Goal: Transaction & Acquisition: Purchase product/service

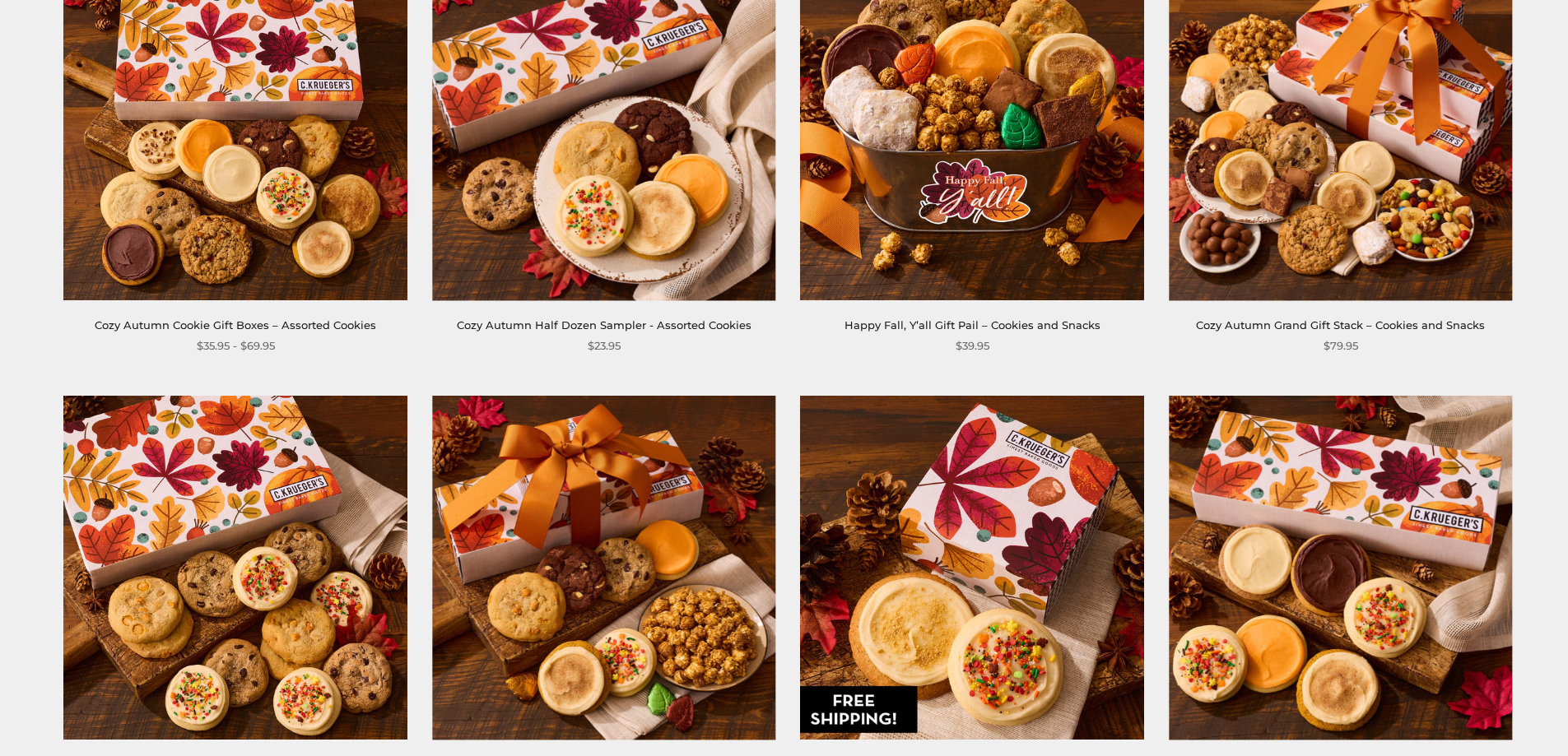
scroll to position [247, 0]
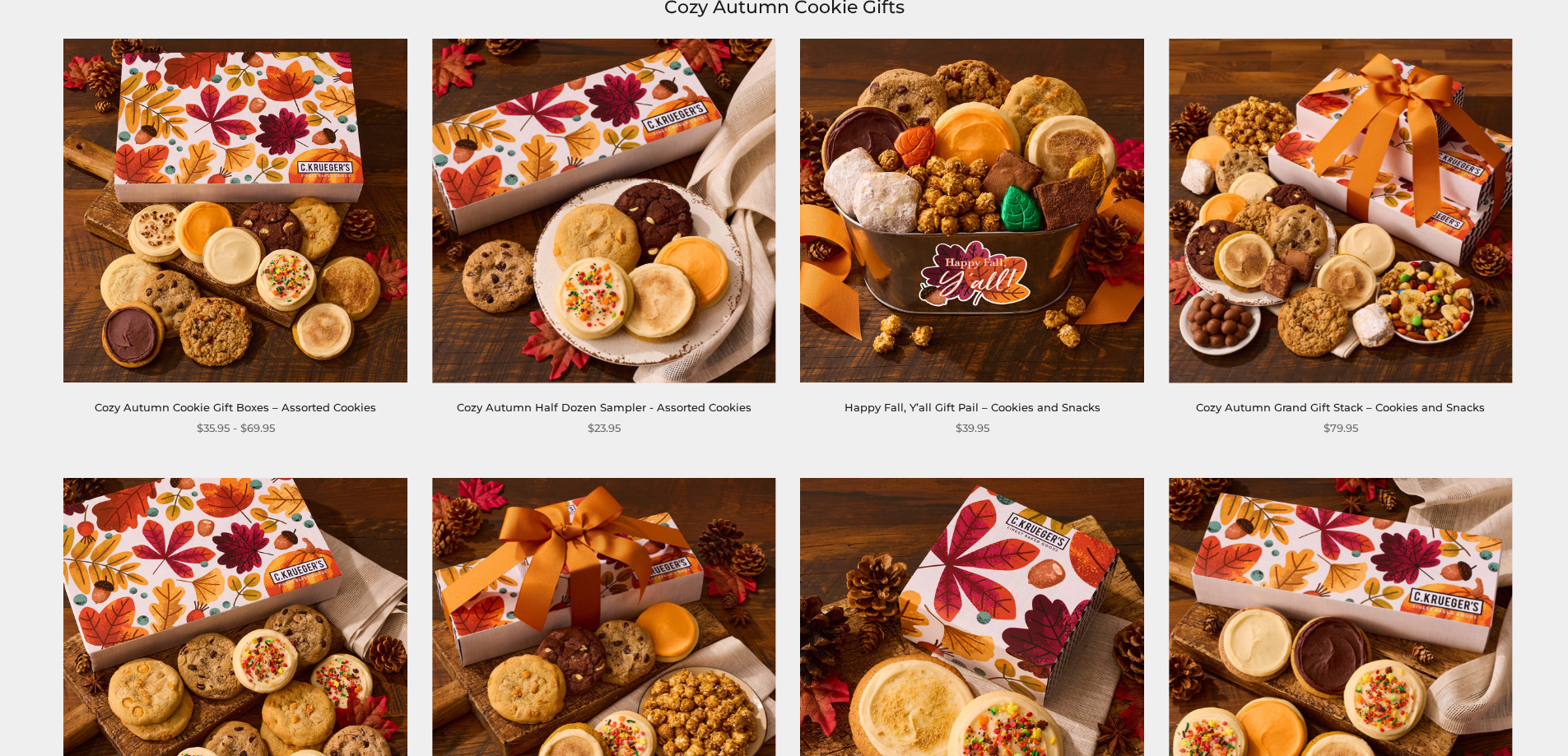
click at [930, 234] on img at bounding box center [972, 210] width 343 height 343
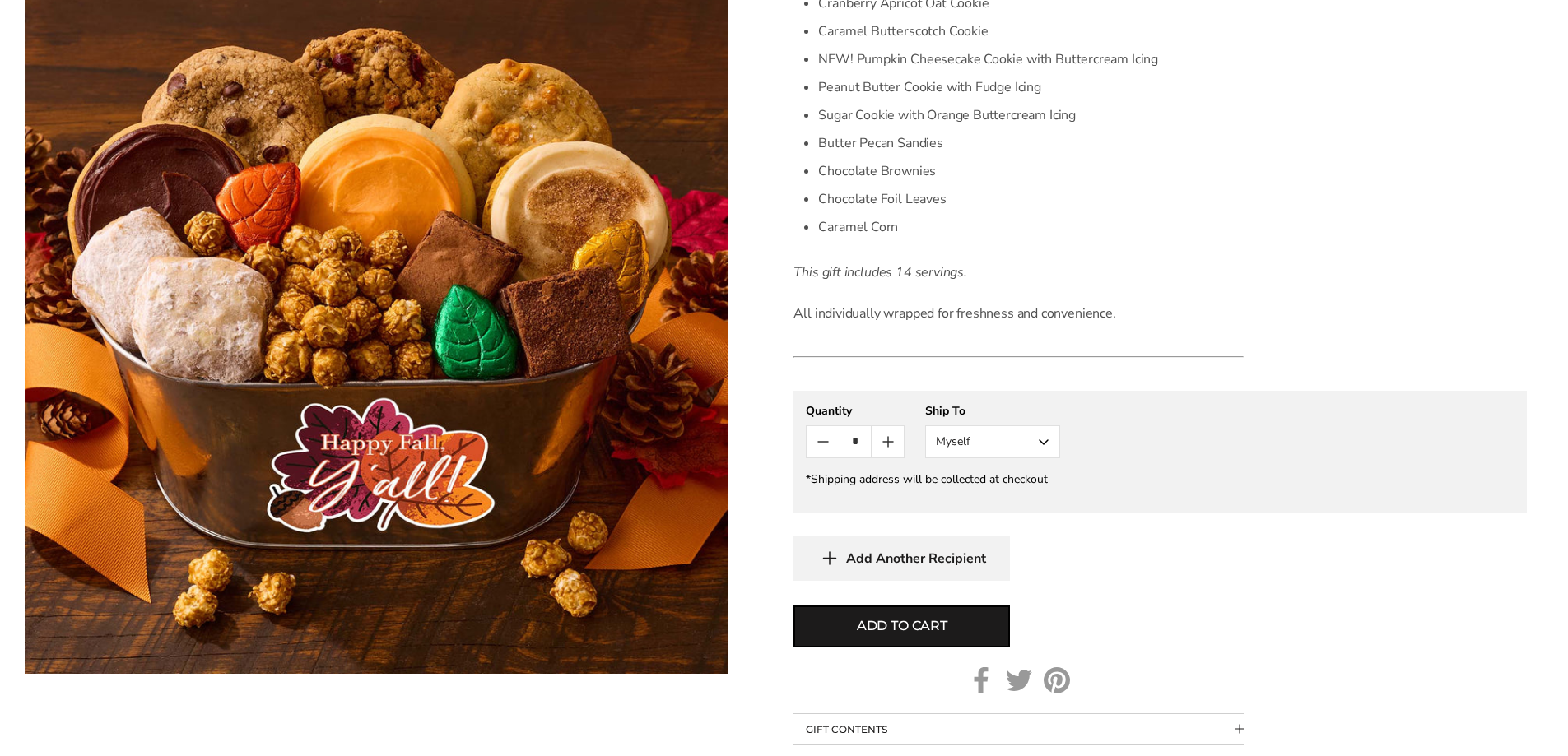
scroll to position [659, 0]
click at [1042, 434] on button "Myself" at bounding box center [993, 440] width 135 height 32
click at [1004, 505] on button "Other Recipient" at bounding box center [993, 501] width 133 height 30
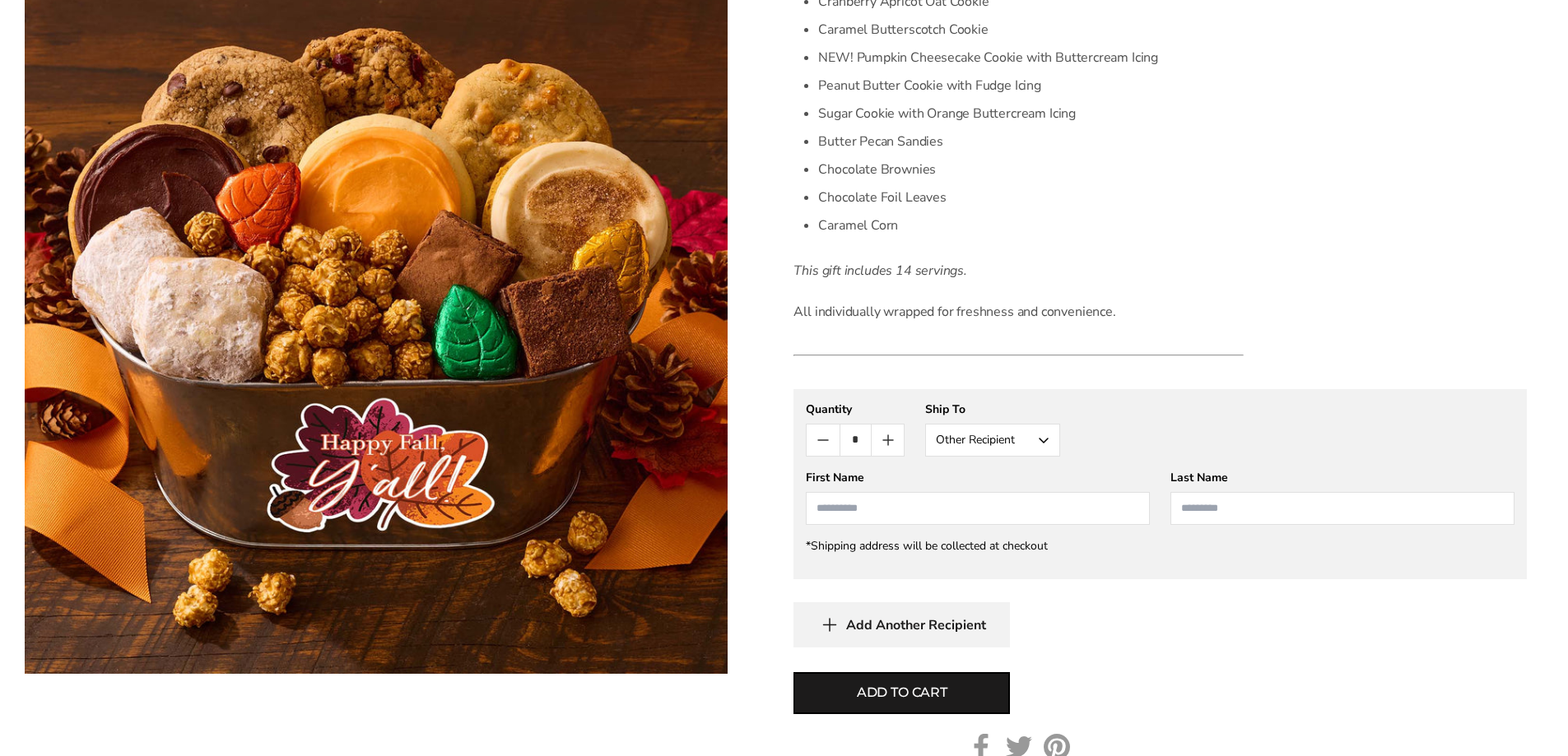
click at [897, 505] on input "First Name" at bounding box center [978, 509] width 344 height 32
type input "****"
type input "********"
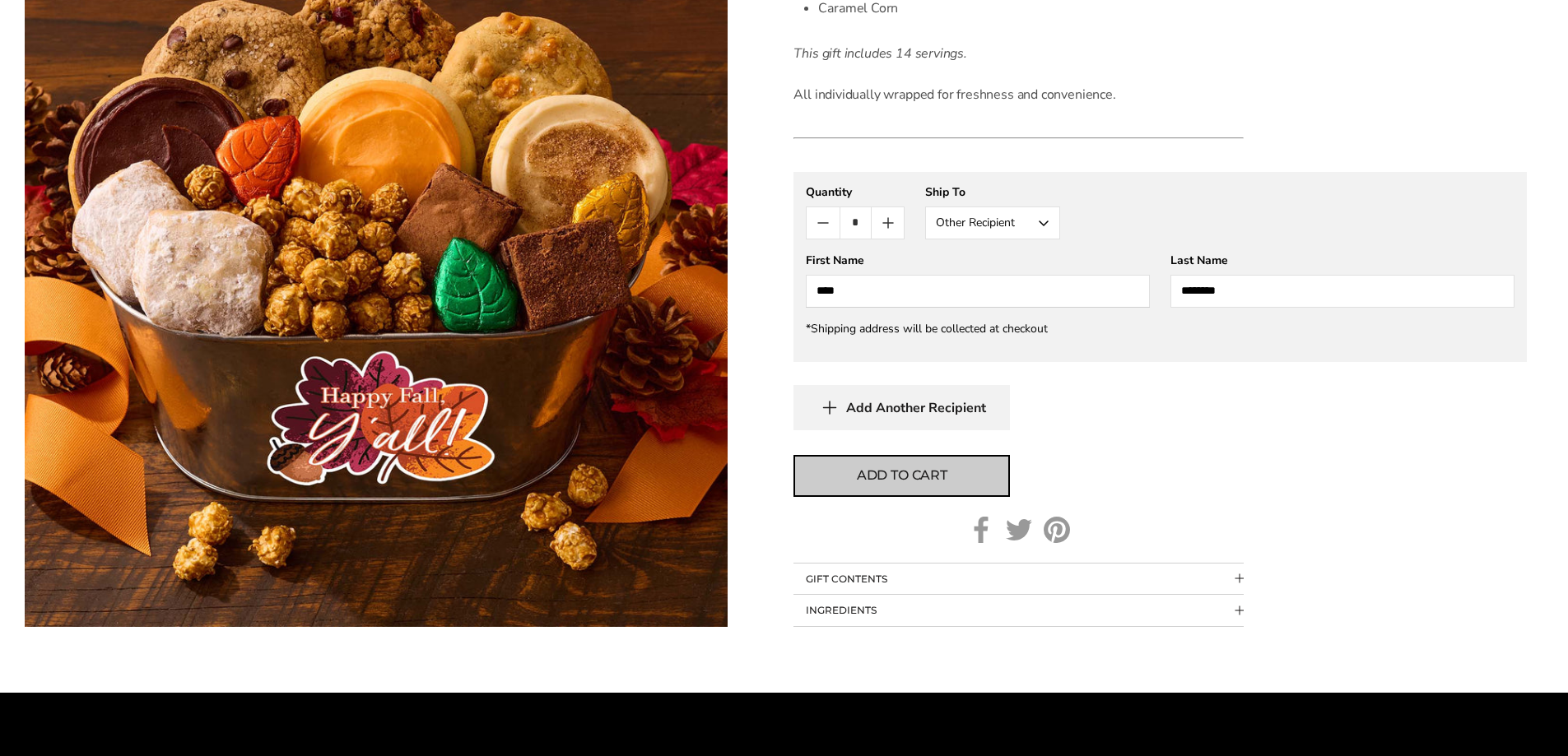
scroll to position [906, 0]
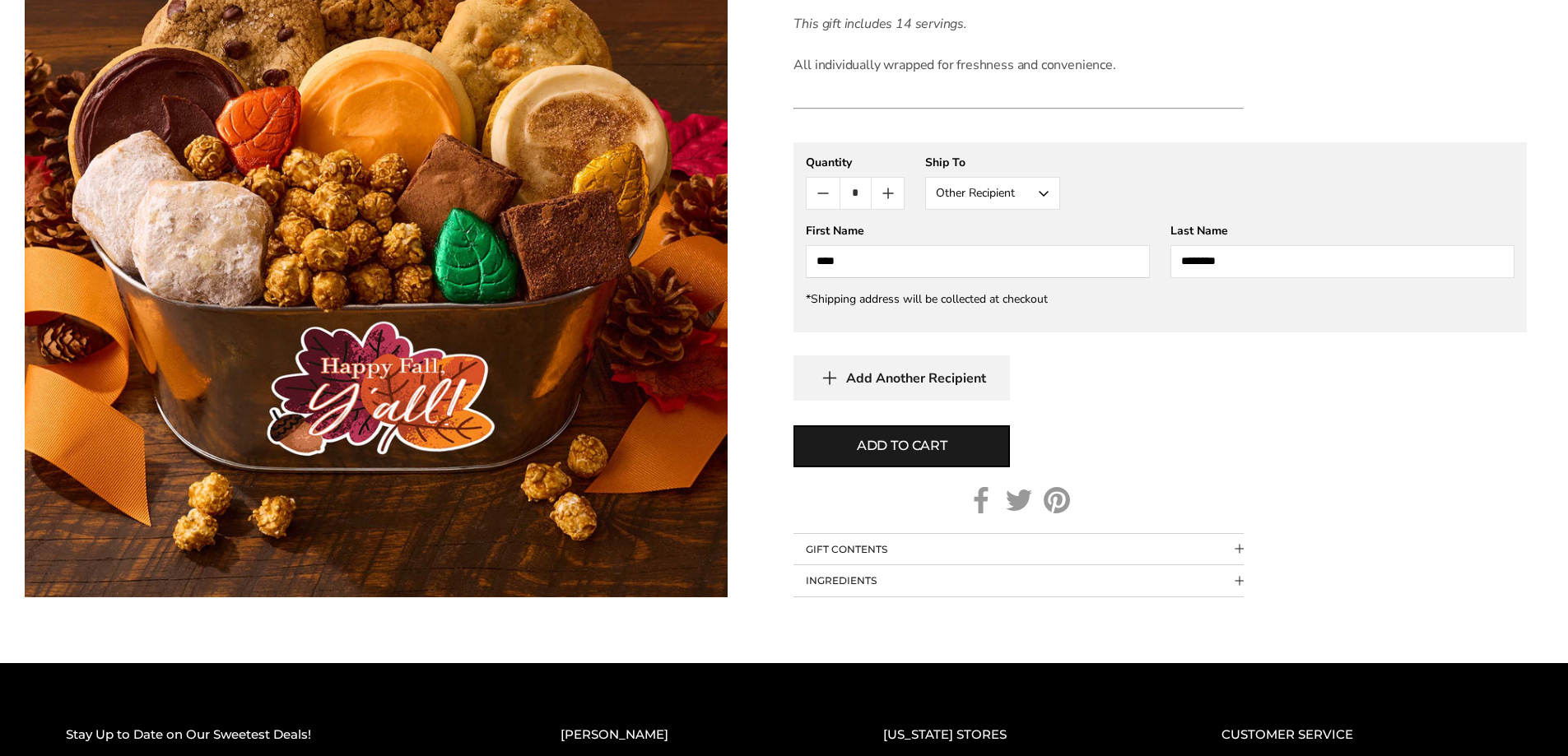
click at [892, 545] on button "GIFT CONTENTS" at bounding box center [1019, 550] width 450 height 32
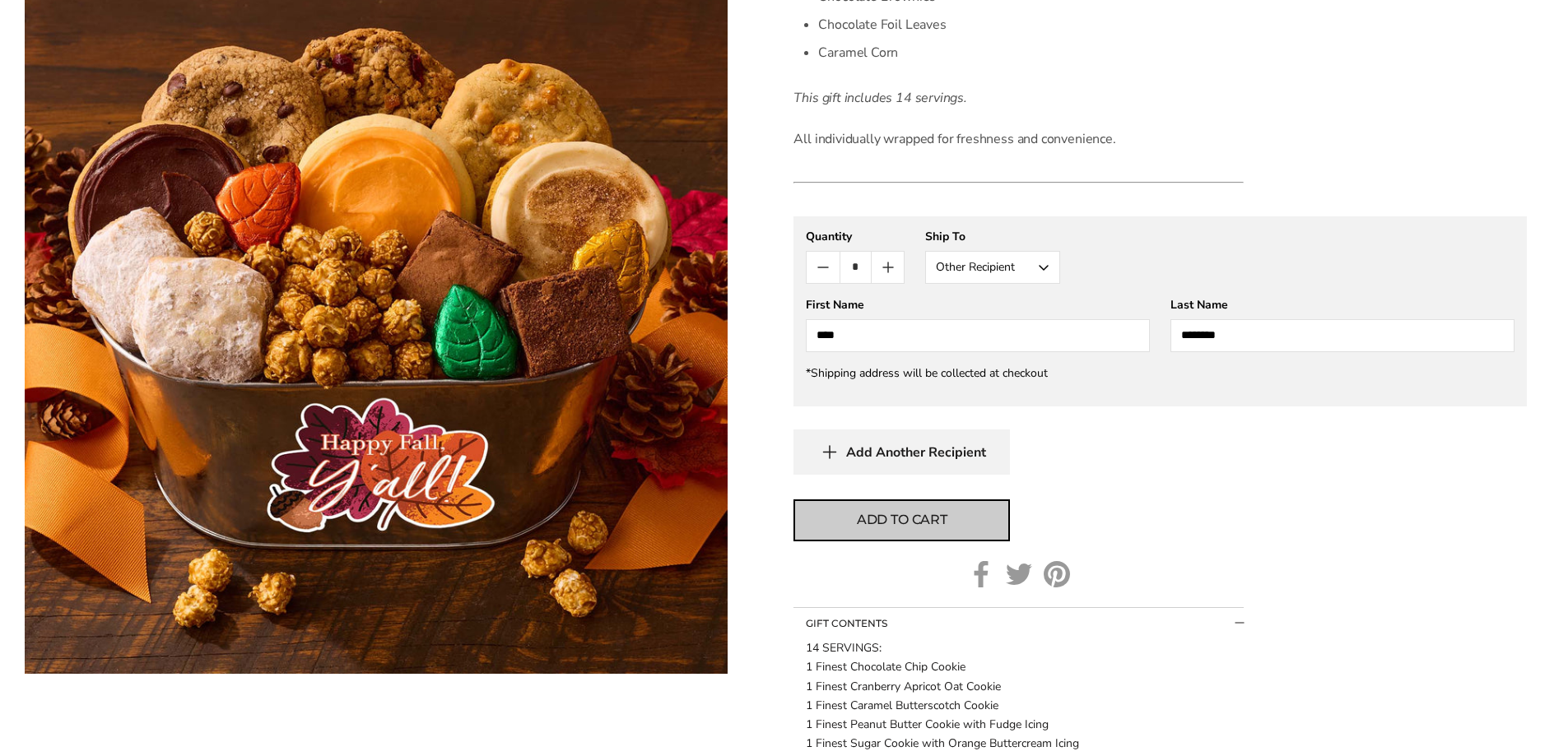
scroll to position [823, 0]
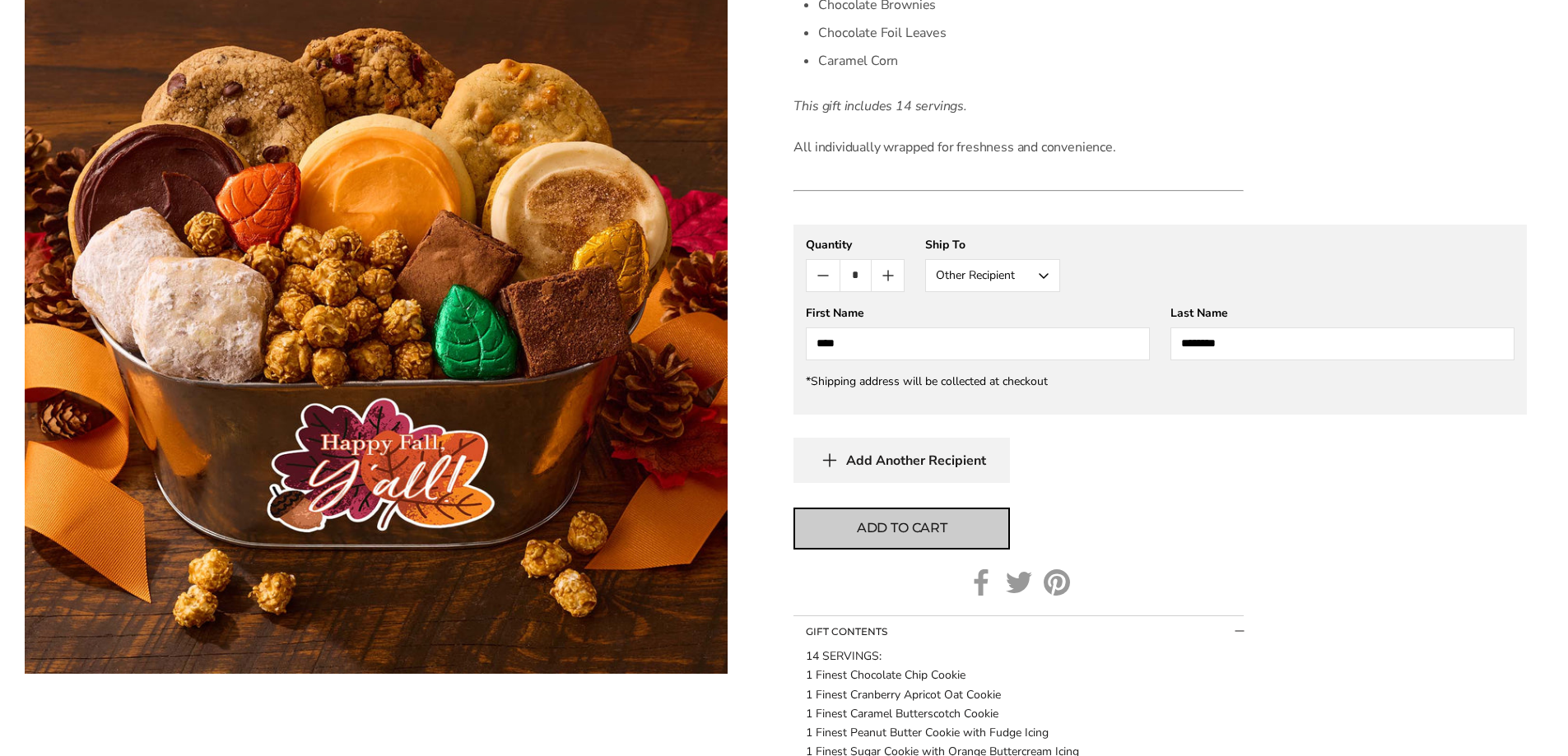
click at [930, 527] on span "Add to cart" at bounding box center [902, 528] width 91 height 20
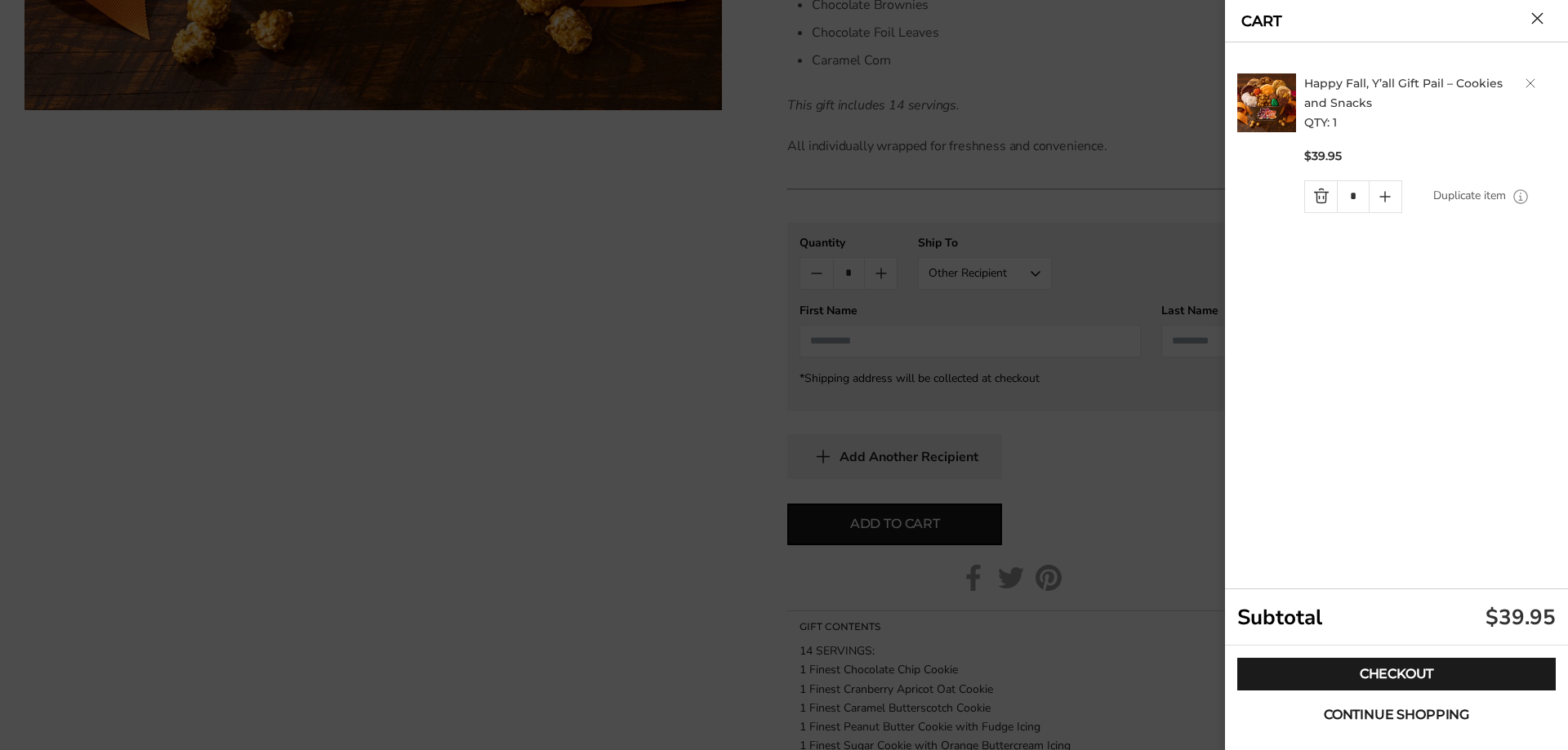
click at [1414, 710] on span "Continue shopping" at bounding box center [1396, 714] width 145 height 13
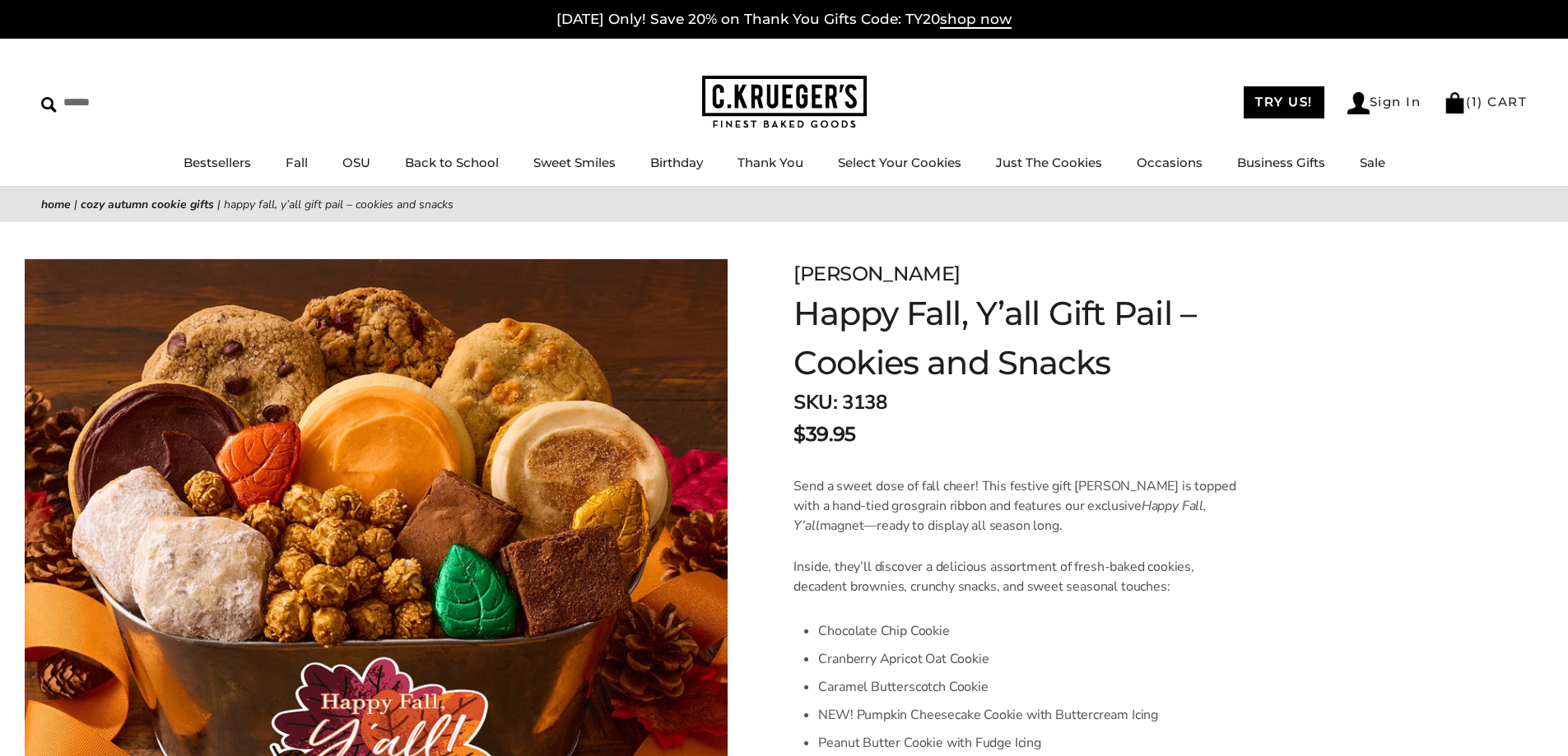
scroll to position [0, 0]
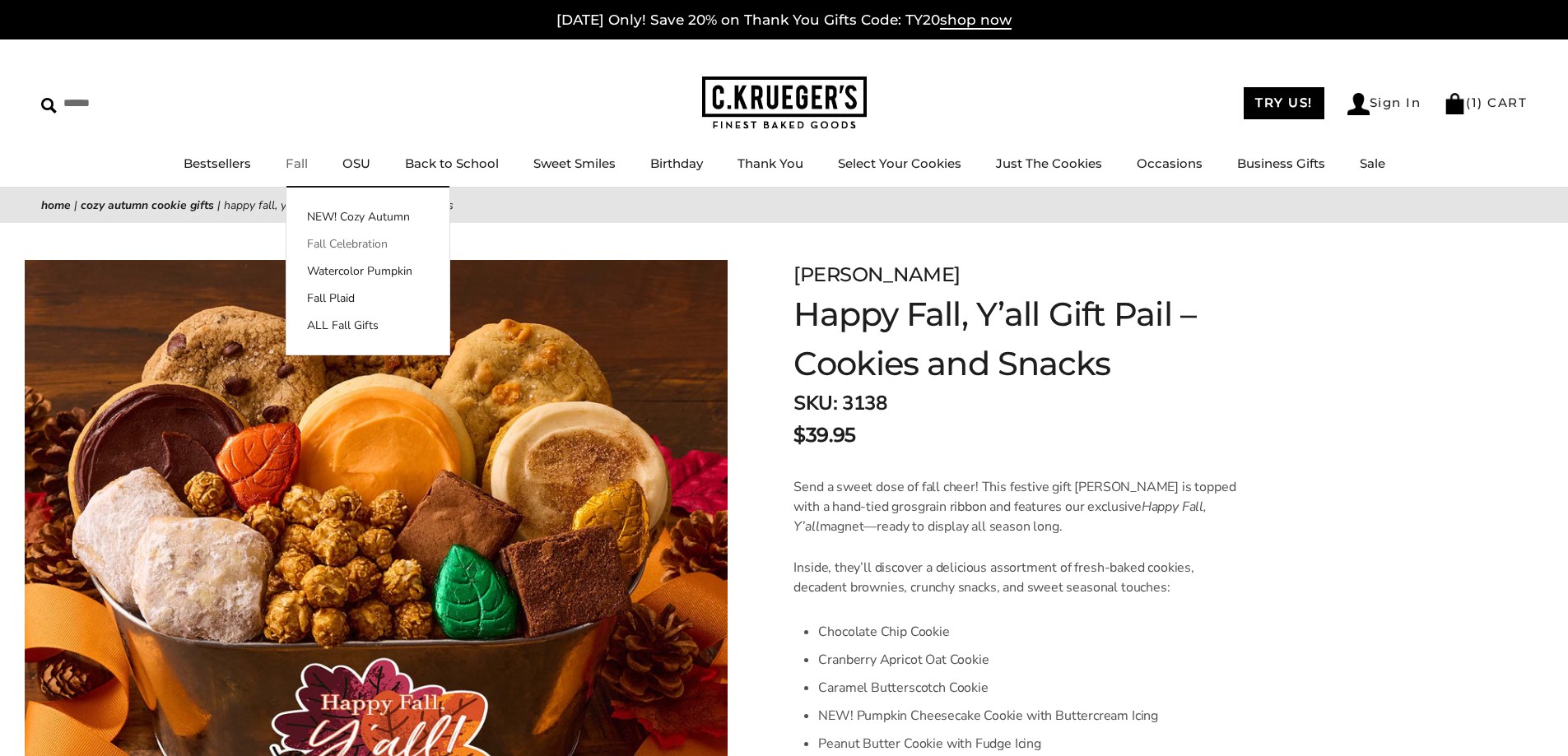
click at [315, 245] on link "Fall Celebration" at bounding box center [368, 244] width 163 height 17
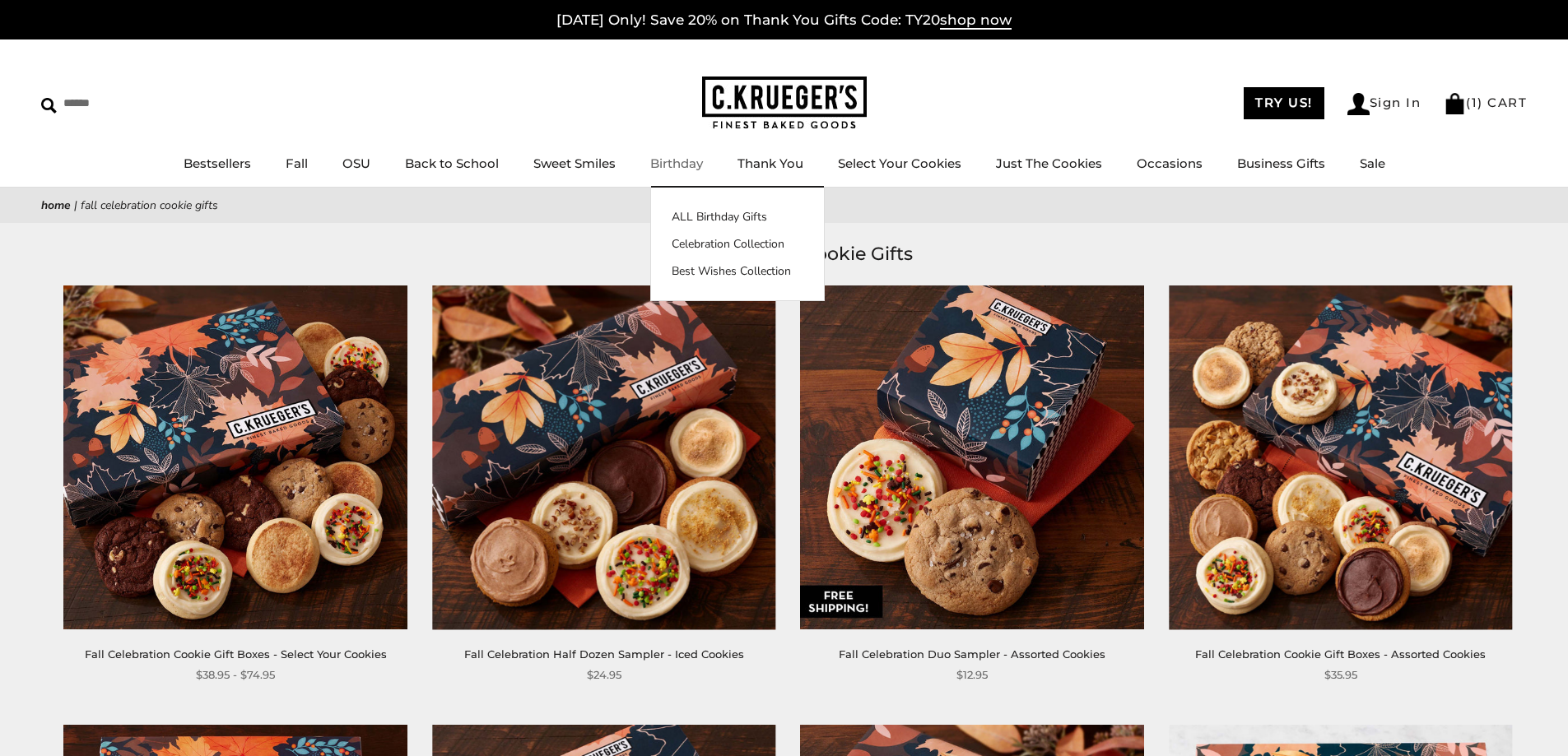
click at [672, 157] on link "Birthday" at bounding box center [677, 163] width 53 height 15
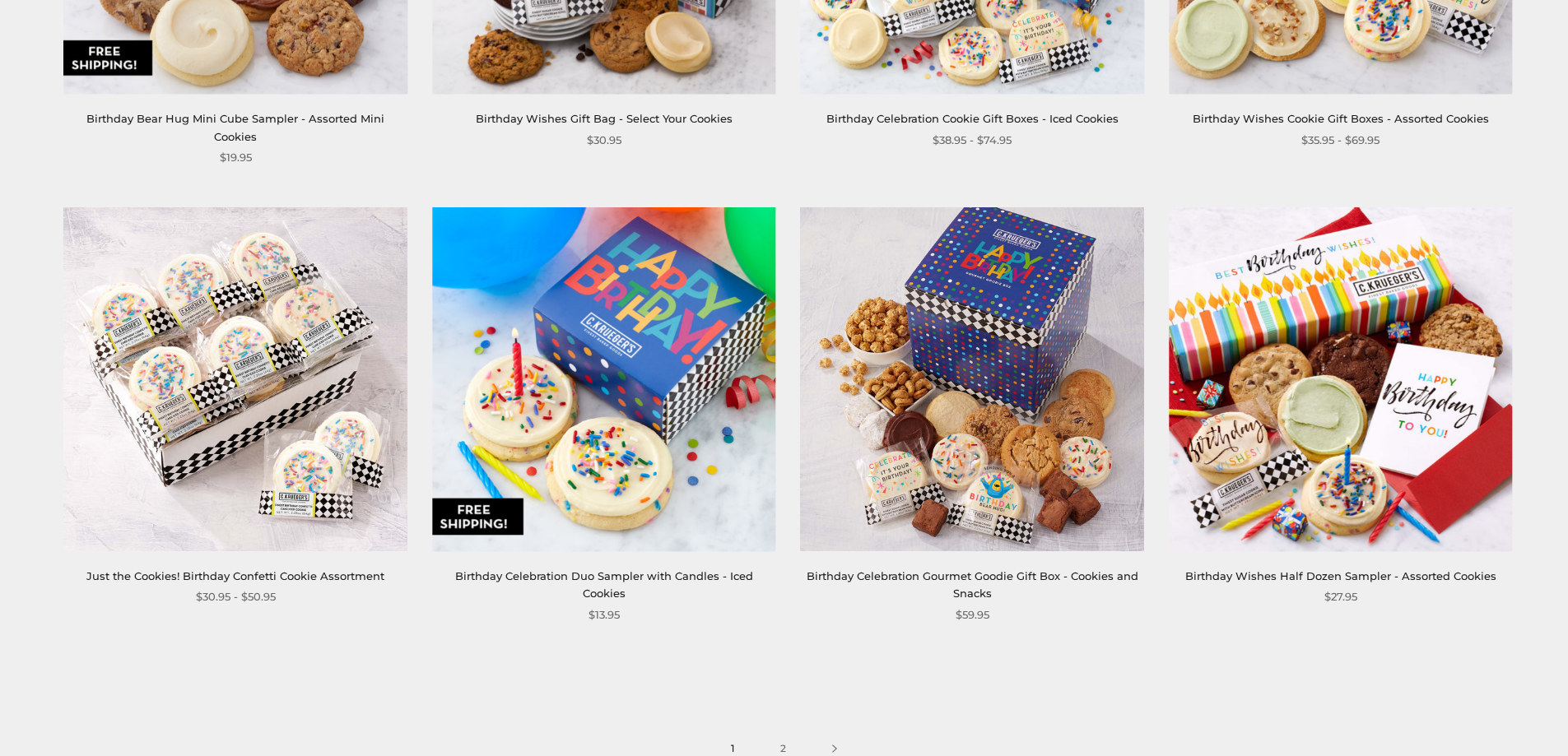
scroll to position [2552, 0]
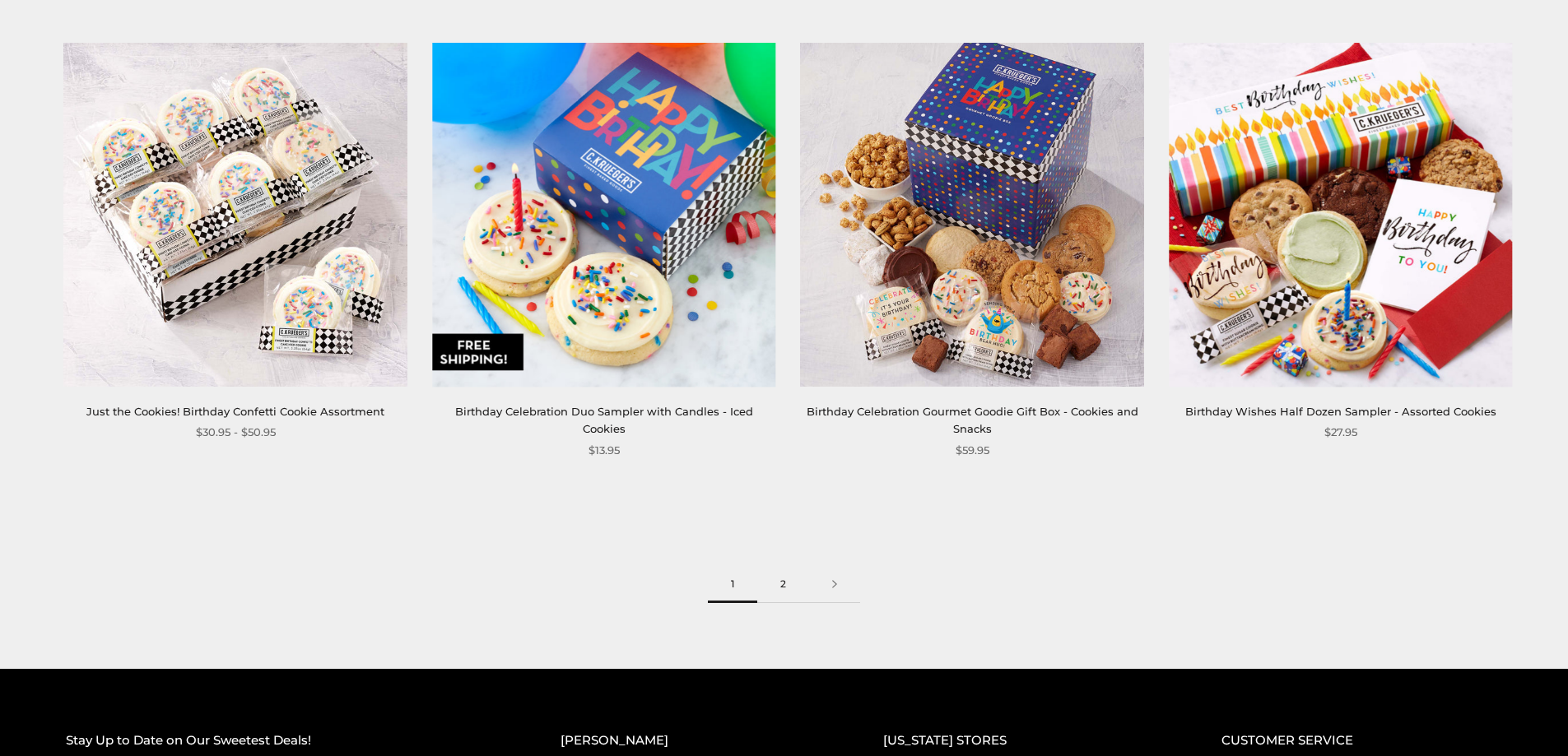
click at [784, 566] on link "2" at bounding box center [783, 584] width 52 height 37
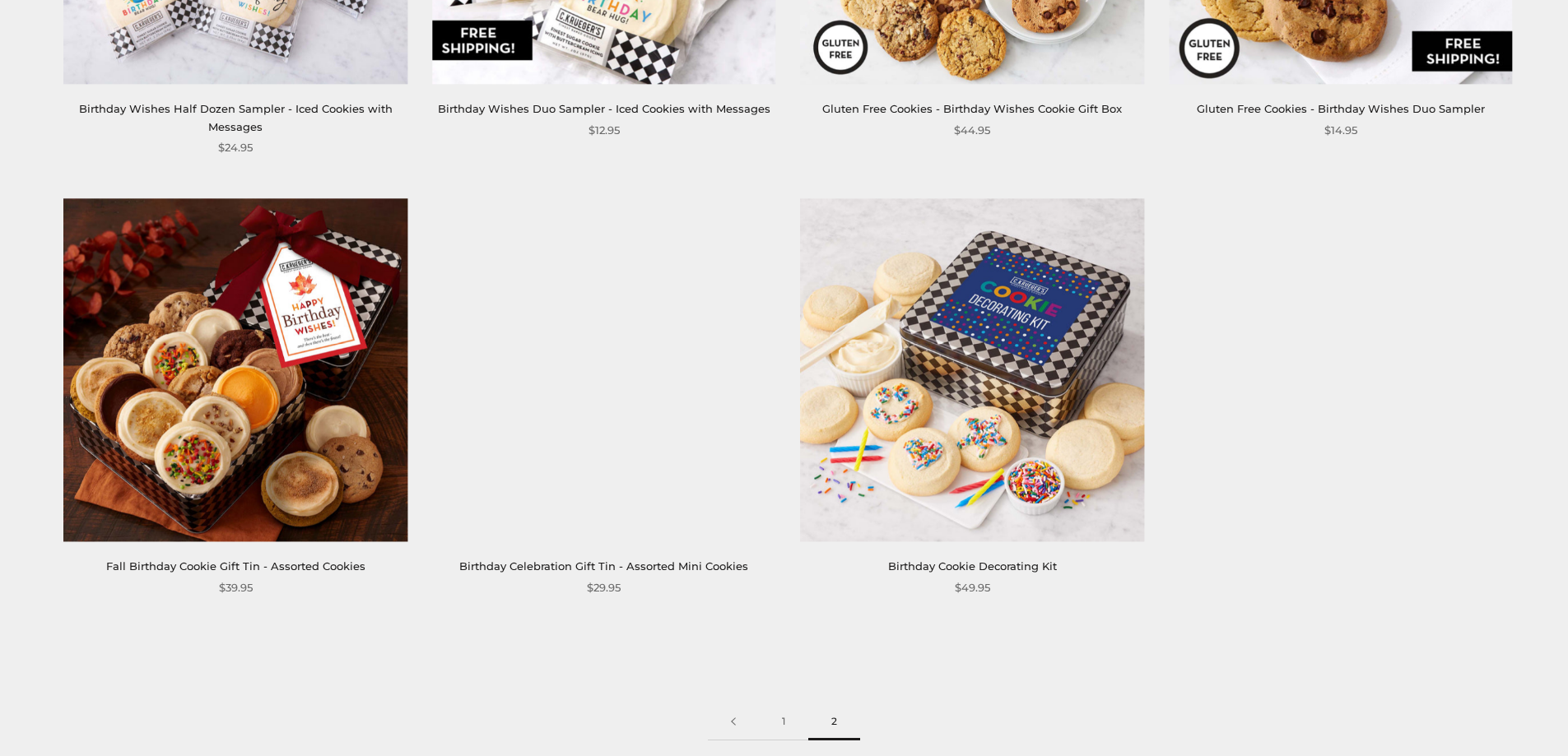
scroll to position [1235, 0]
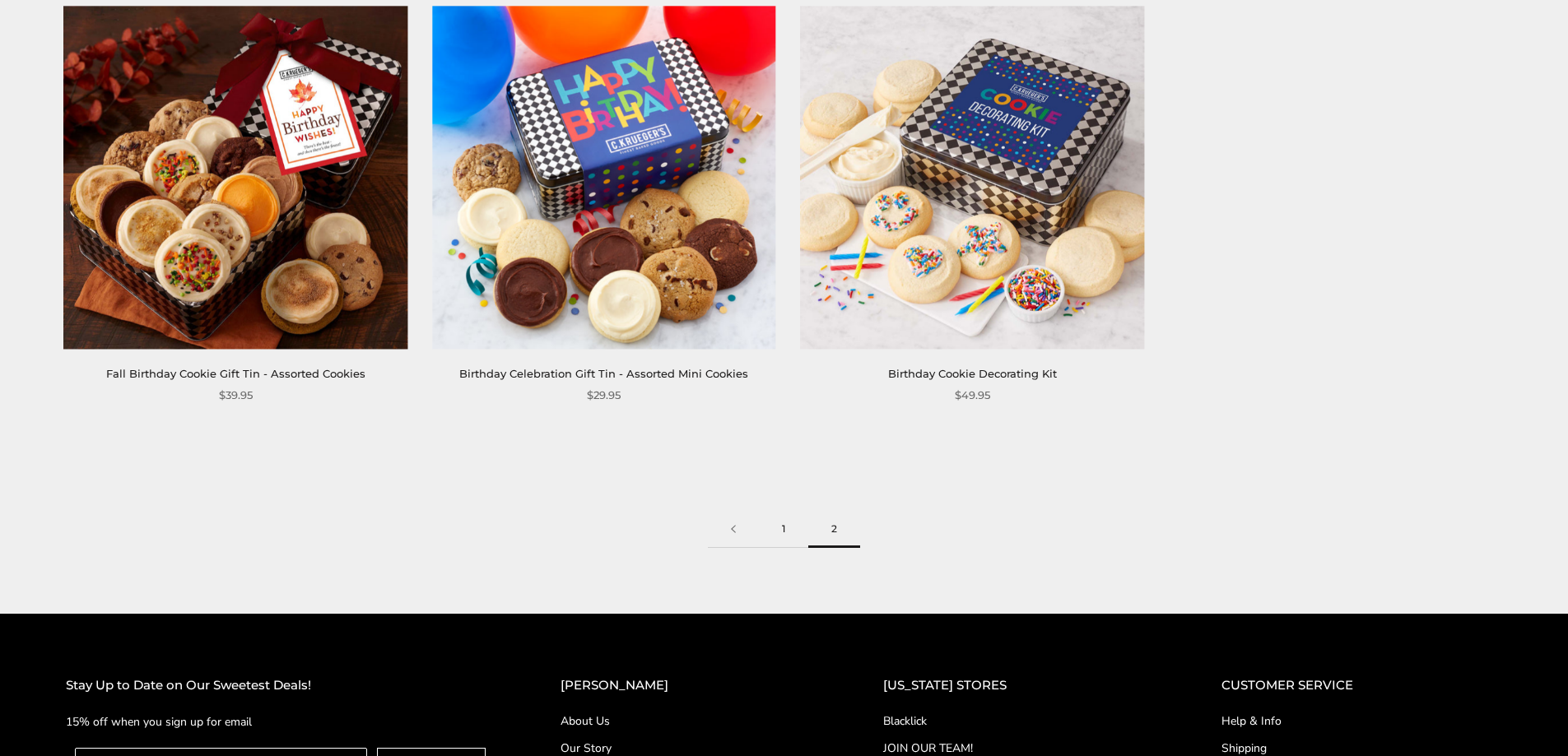
click at [783, 529] on link "1" at bounding box center [784, 529] width 50 height 37
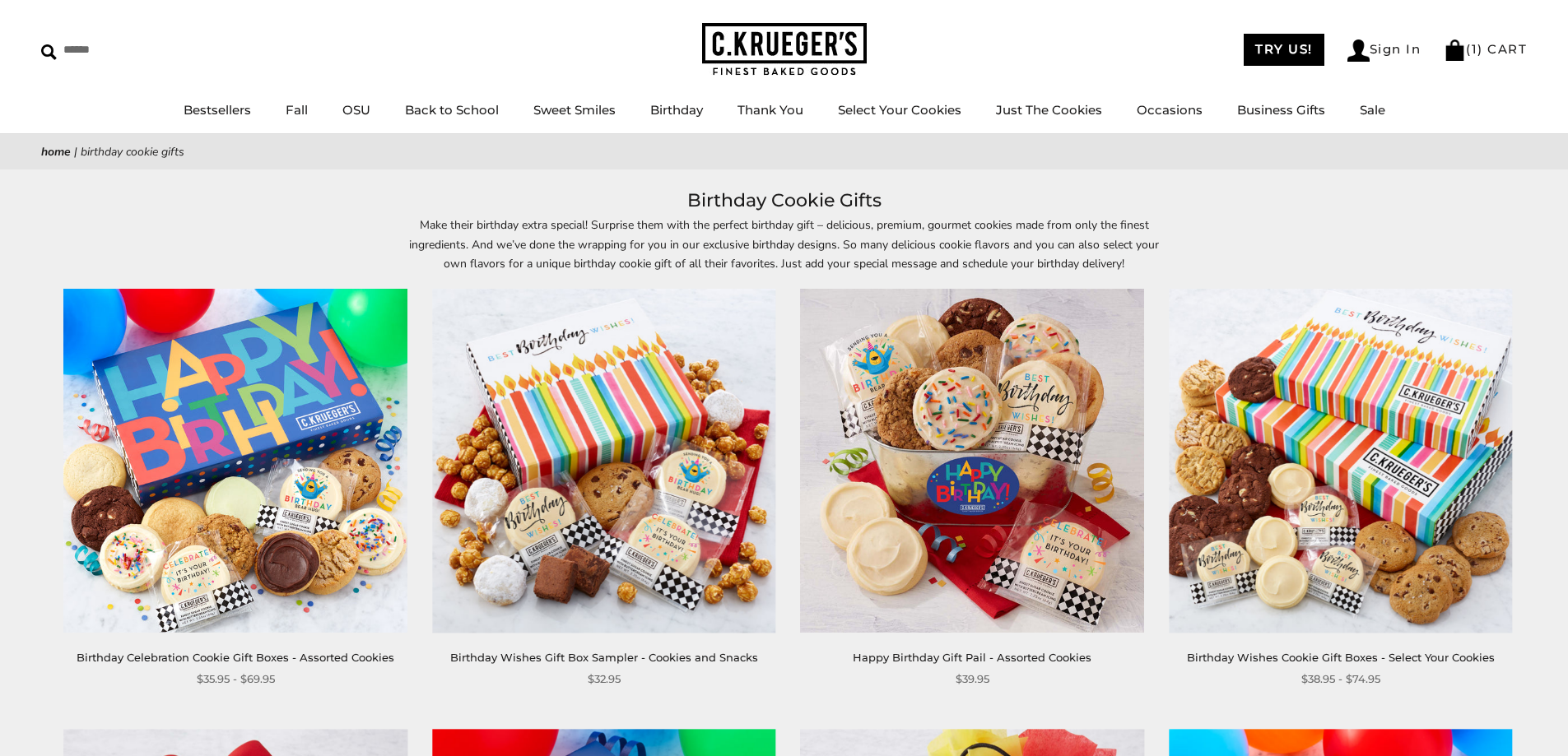
scroll to position [82, 0]
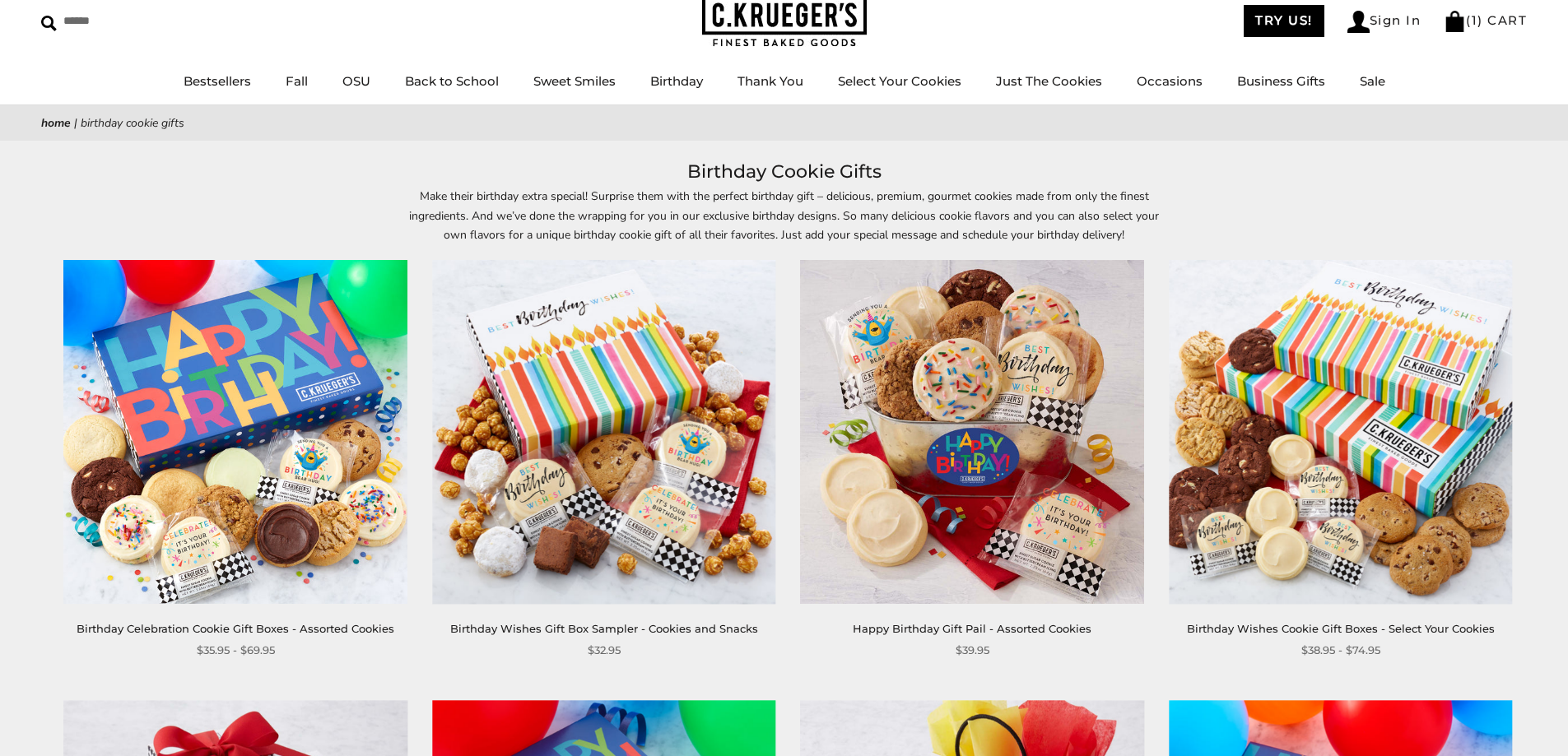
click at [651, 425] on img at bounding box center [603, 432] width 343 height 343
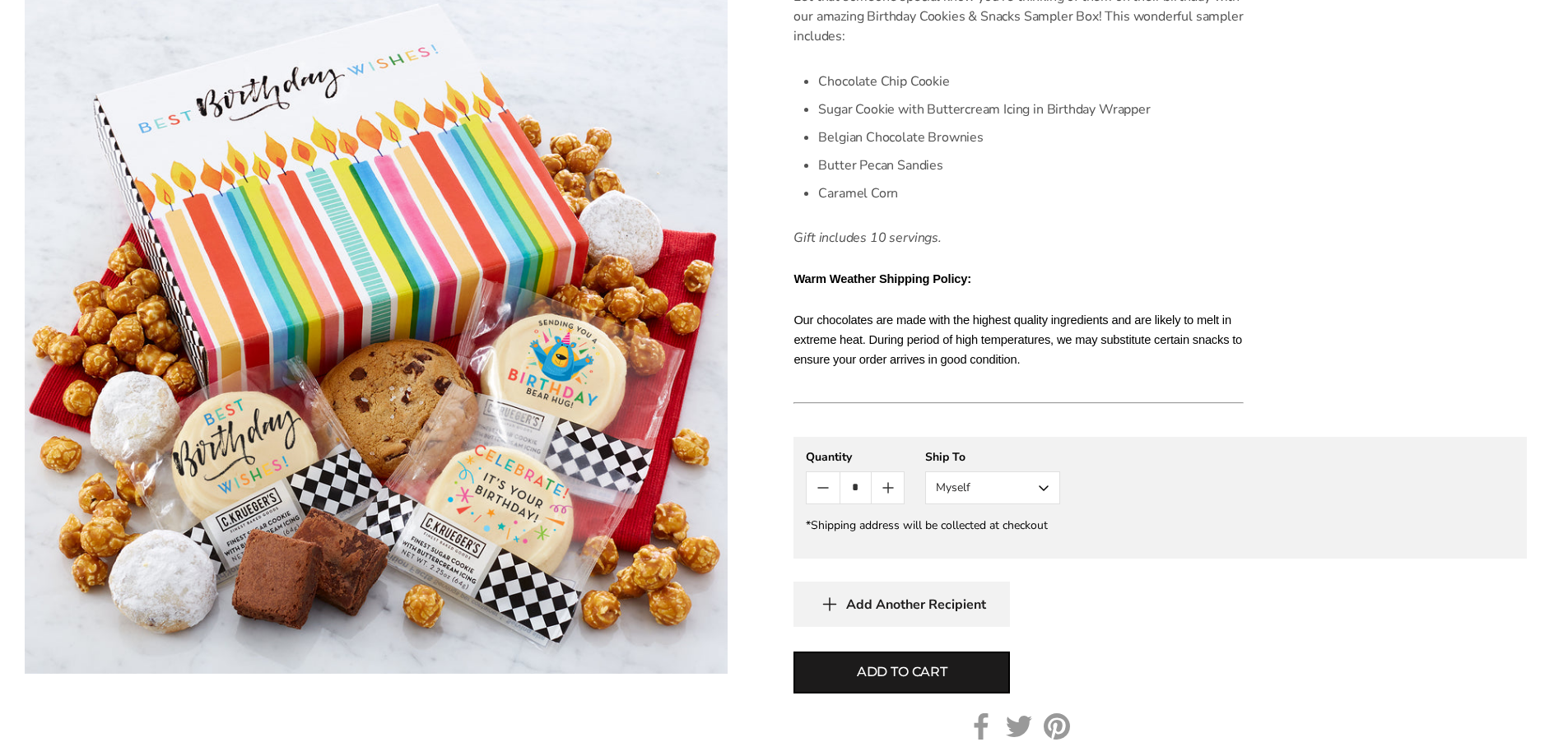
scroll to position [576, 0]
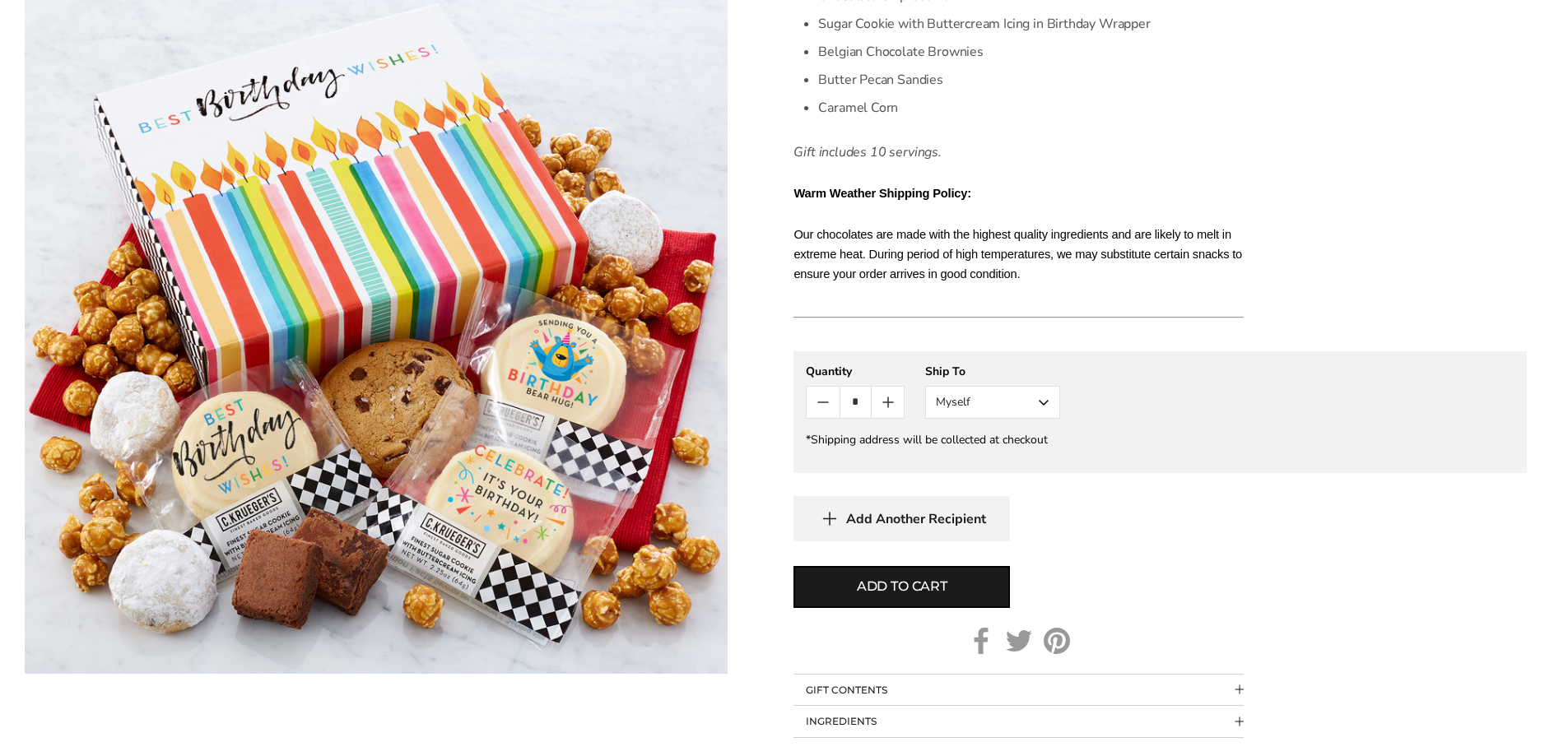
click at [950, 398] on button "Myself" at bounding box center [993, 402] width 135 height 32
click at [1007, 458] on button "Other Recipient" at bounding box center [993, 464] width 133 height 30
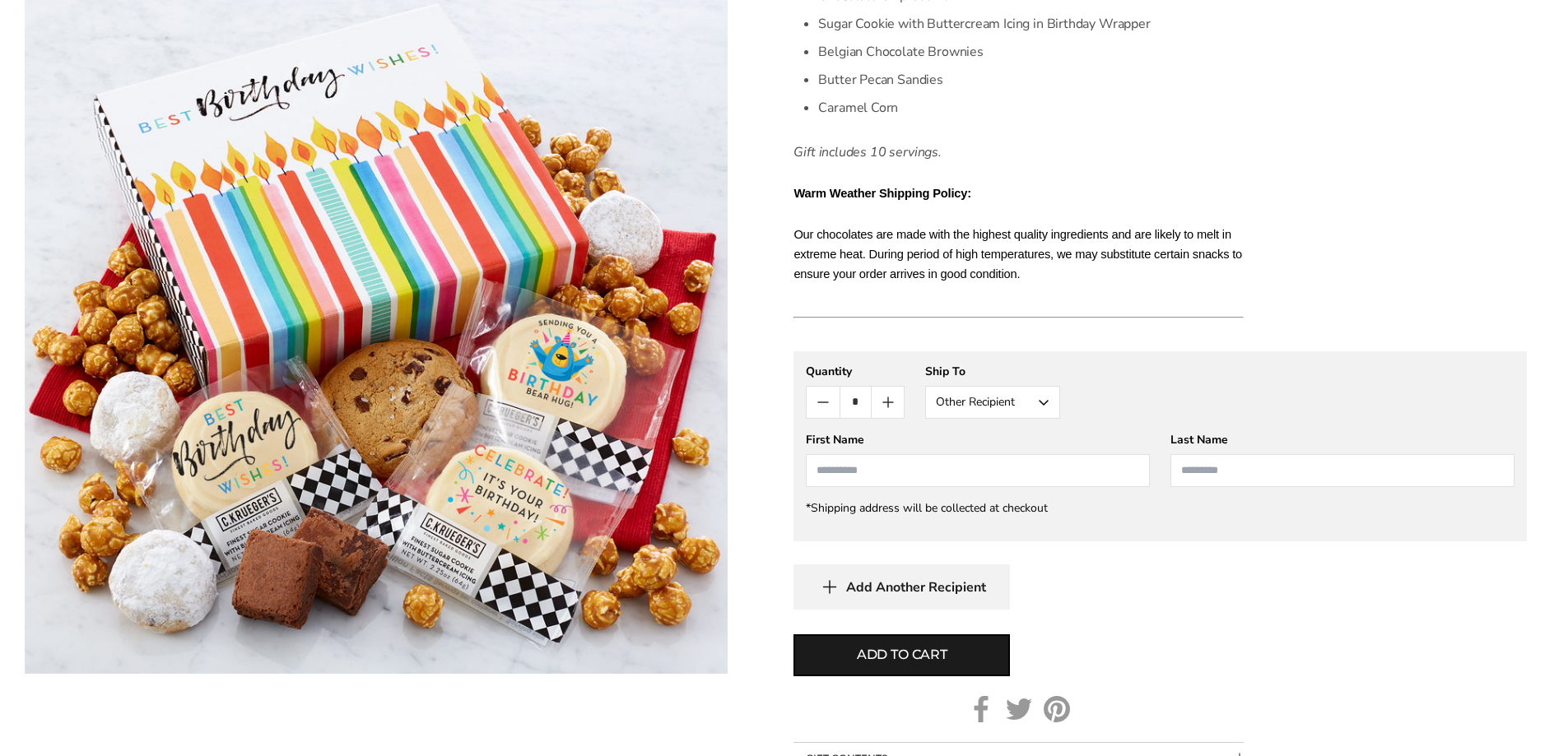
click at [937, 581] on span "Add Another Recipient" at bounding box center [916, 588] width 140 height 16
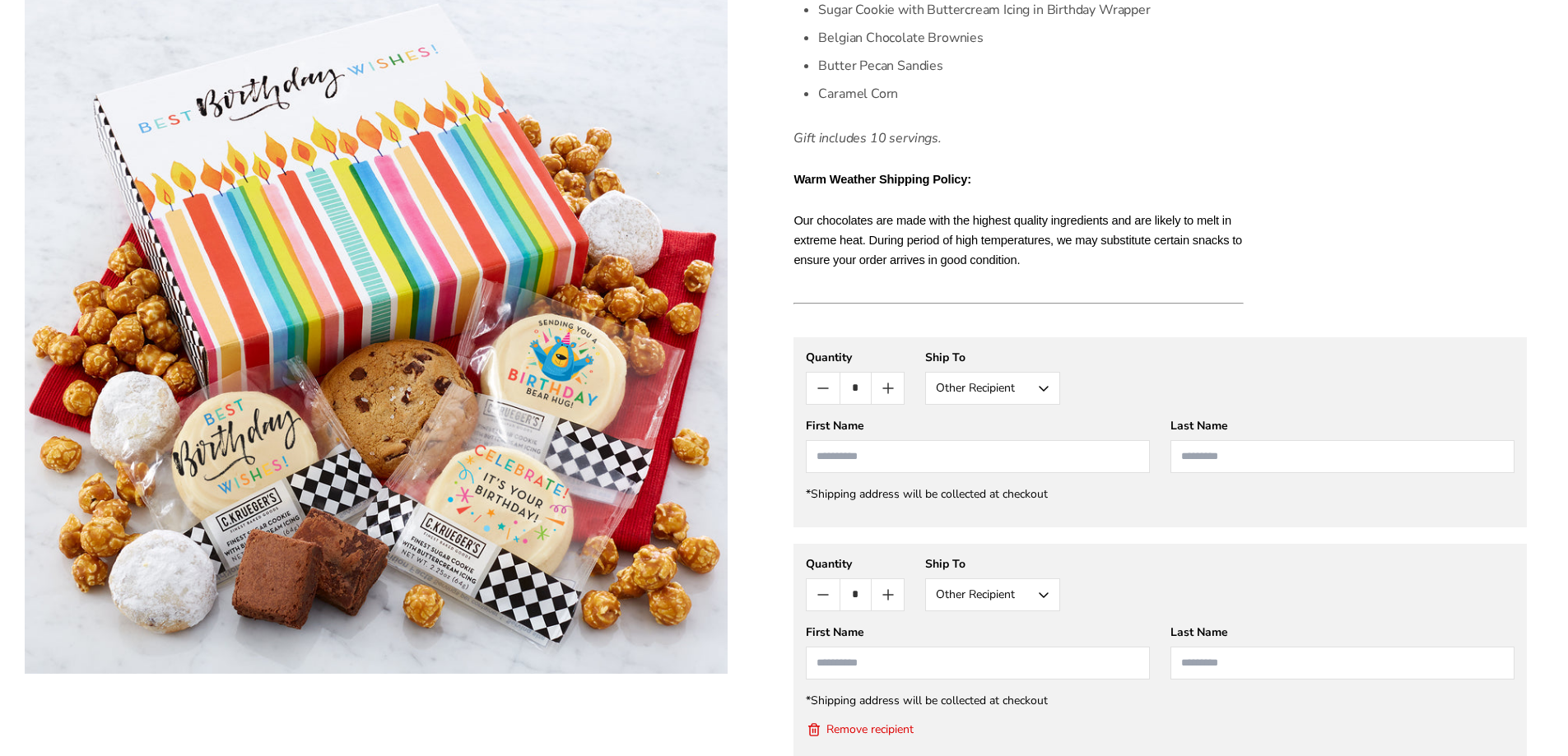
click at [849, 459] on input "First Name" at bounding box center [978, 457] width 344 height 32
click at [1019, 474] on li "Jeff Matthews" at bounding box center [978, 487] width 342 height 30
type input "****"
type input "********"
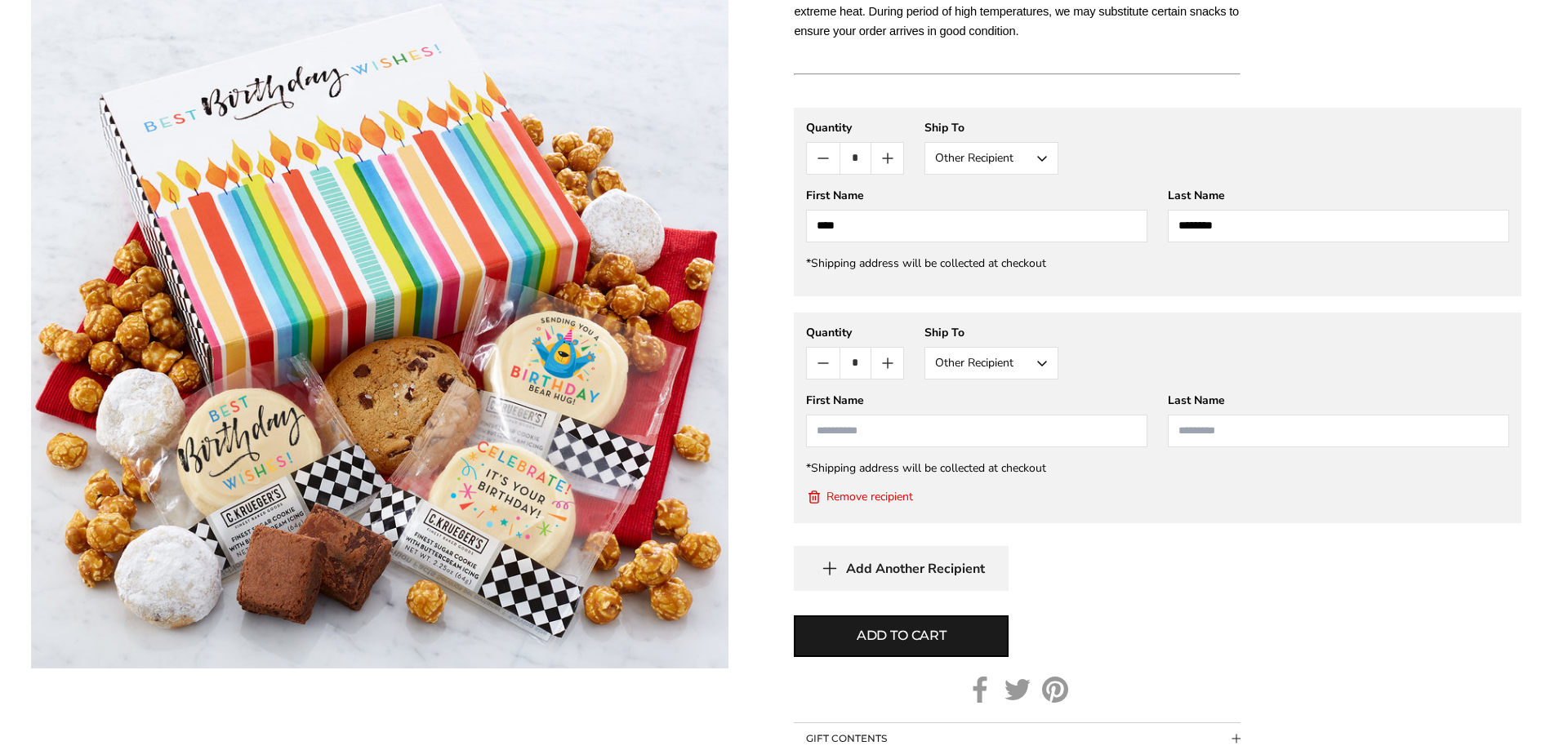
scroll to position [912, 0]
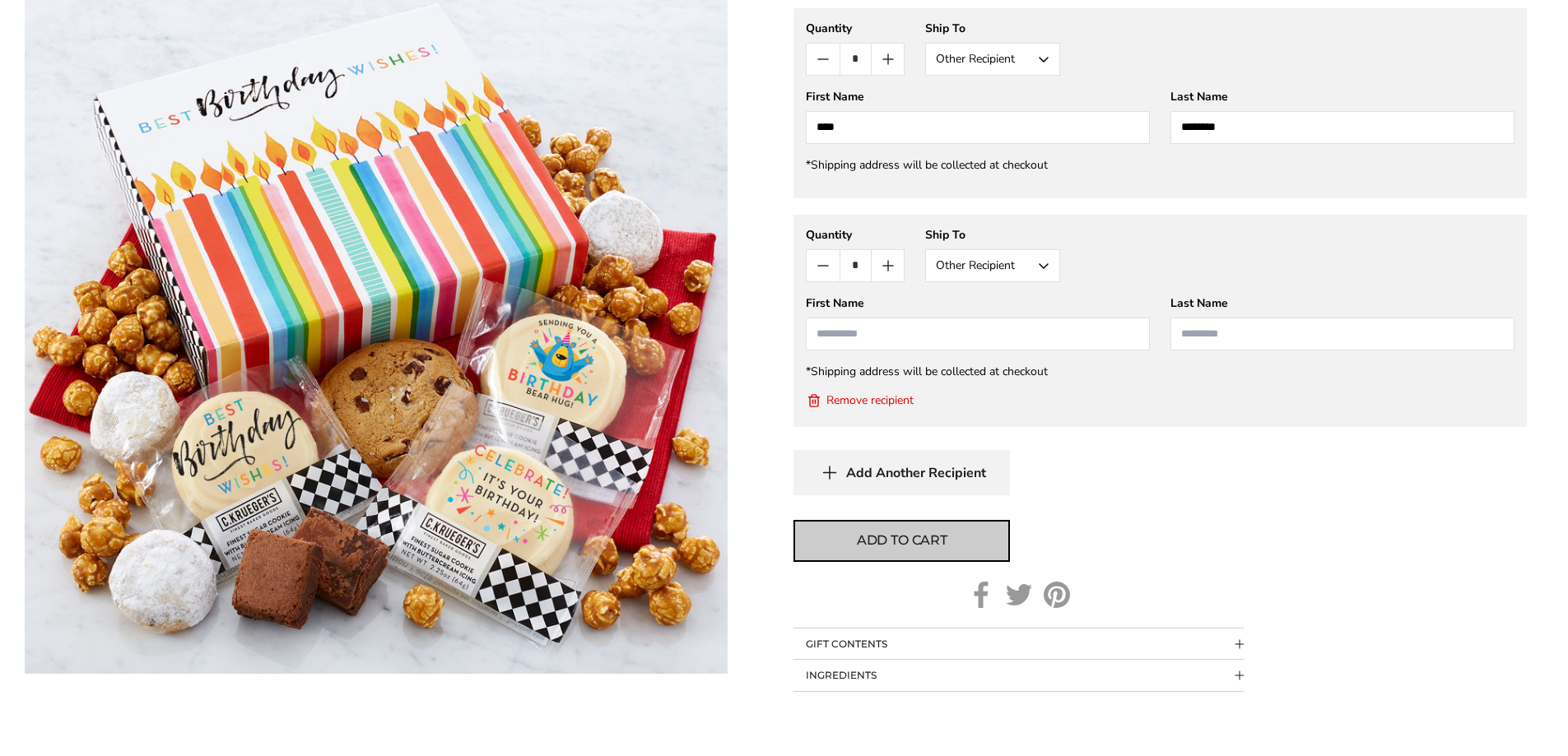
click at [916, 531] on span "Add to cart" at bounding box center [902, 540] width 91 height 20
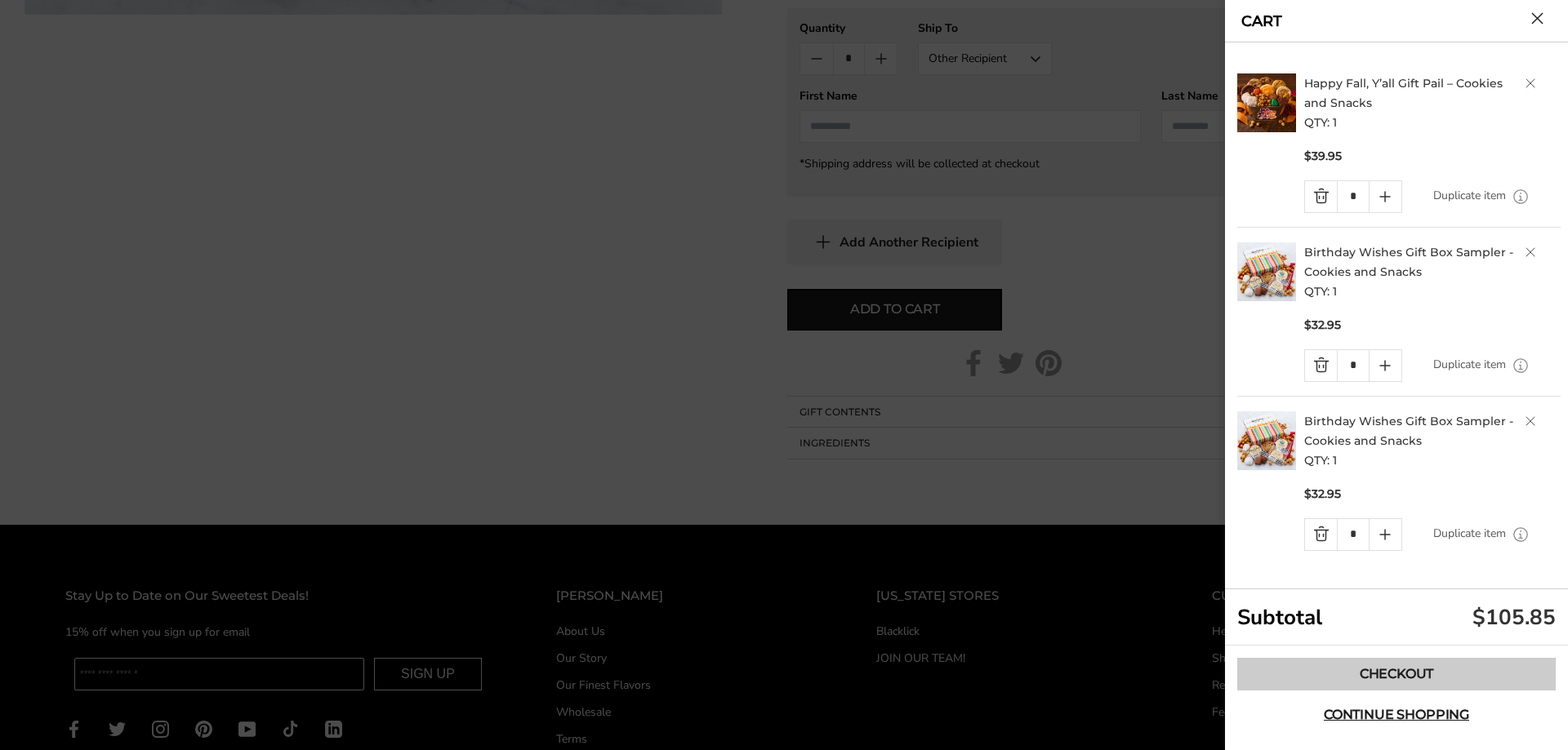
click at [1387, 670] on link "Checkout" at bounding box center [1396, 674] width 318 height 32
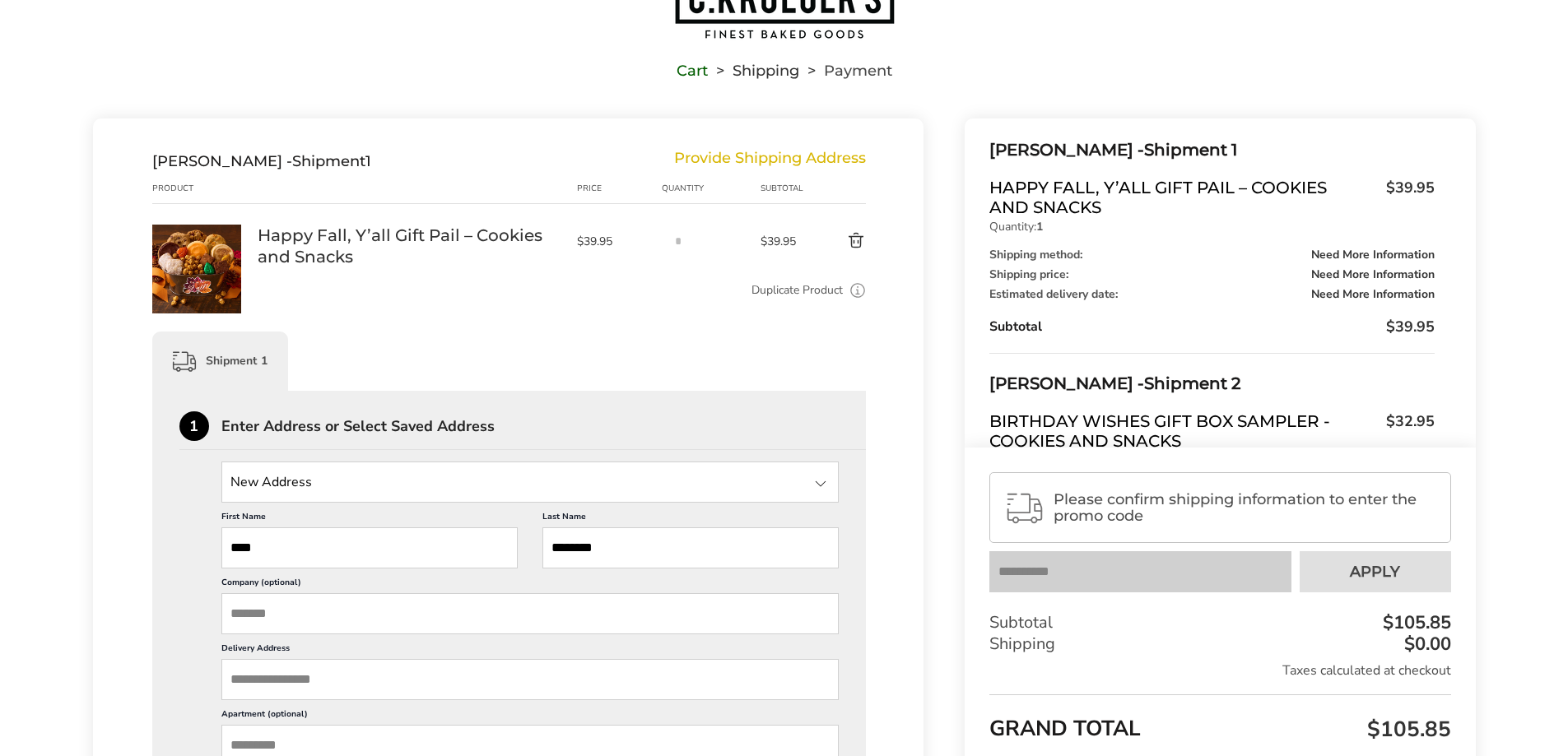
click at [862, 239] on button "Delete product" at bounding box center [837, 240] width 57 height 20
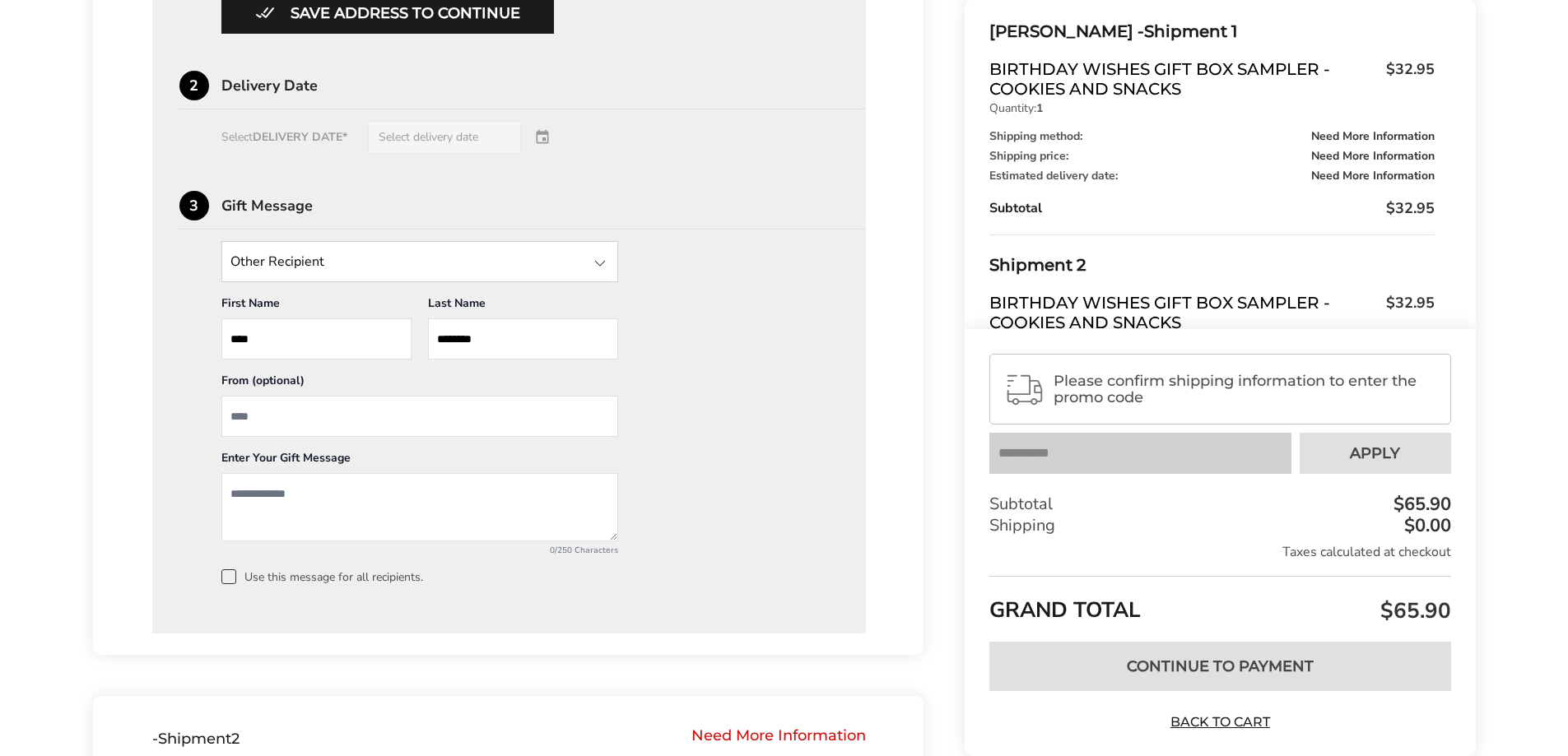
scroll to position [1344, 0]
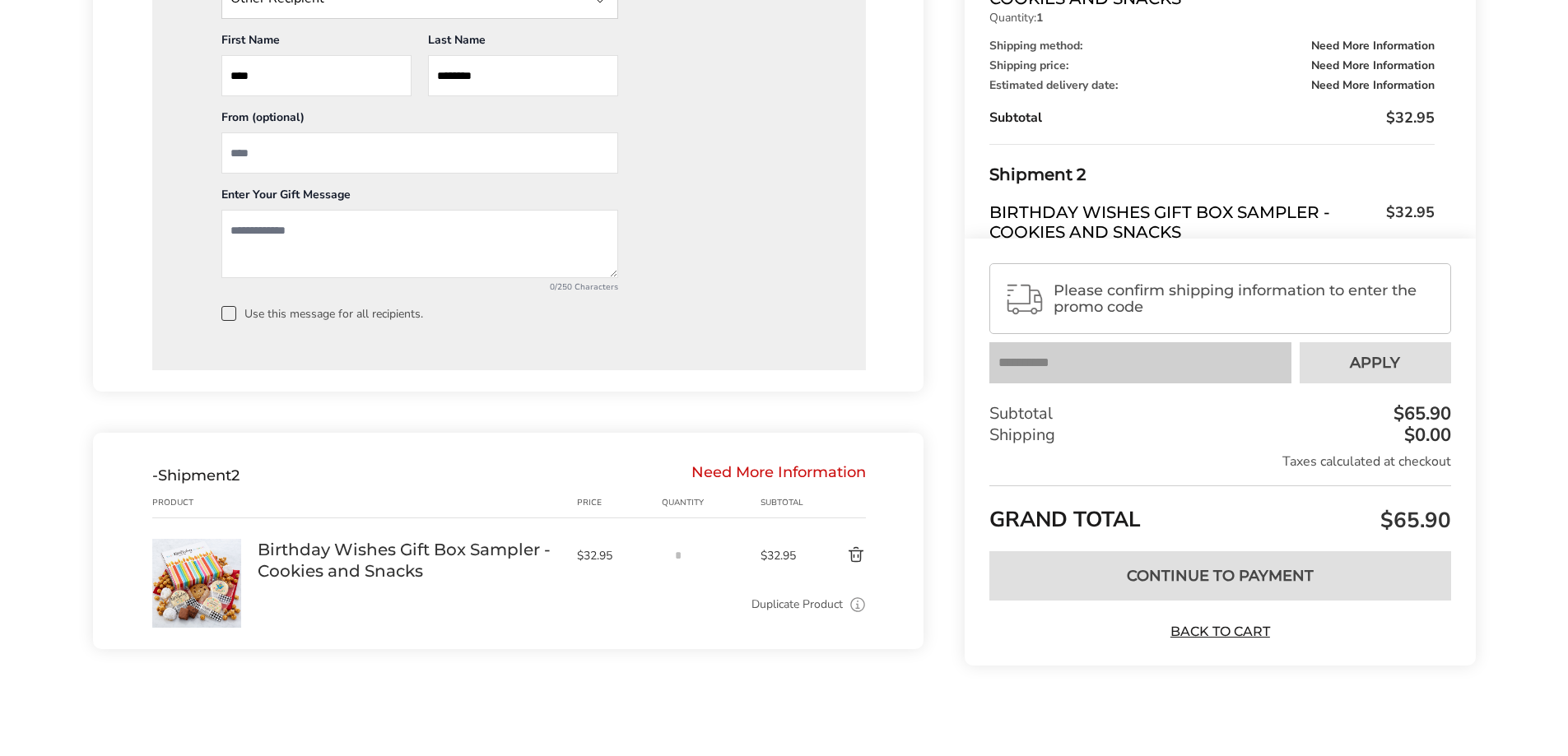
click at [857, 555] on button "Delete product" at bounding box center [837, 555] width 57 height 20
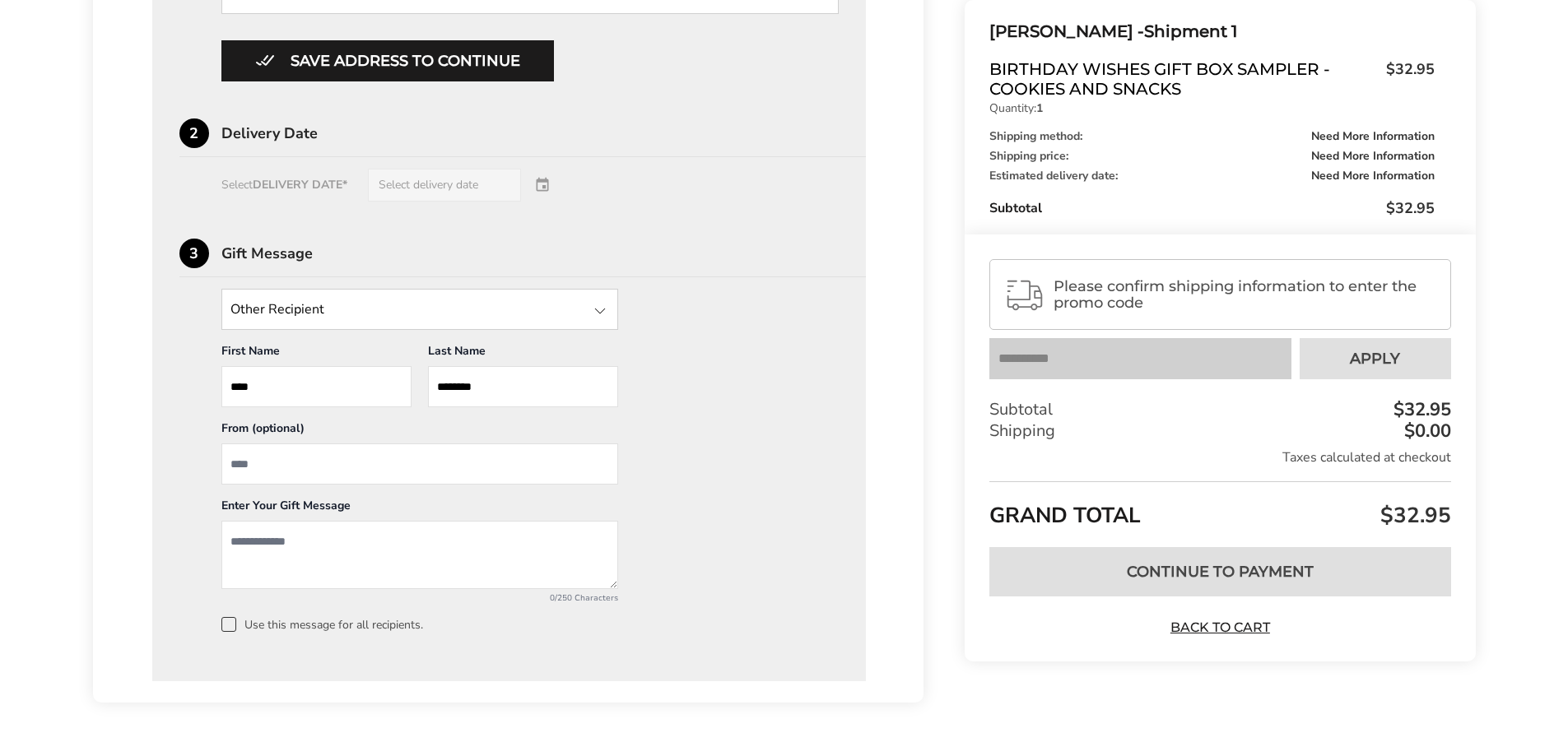
scroll to position [1003, 0]
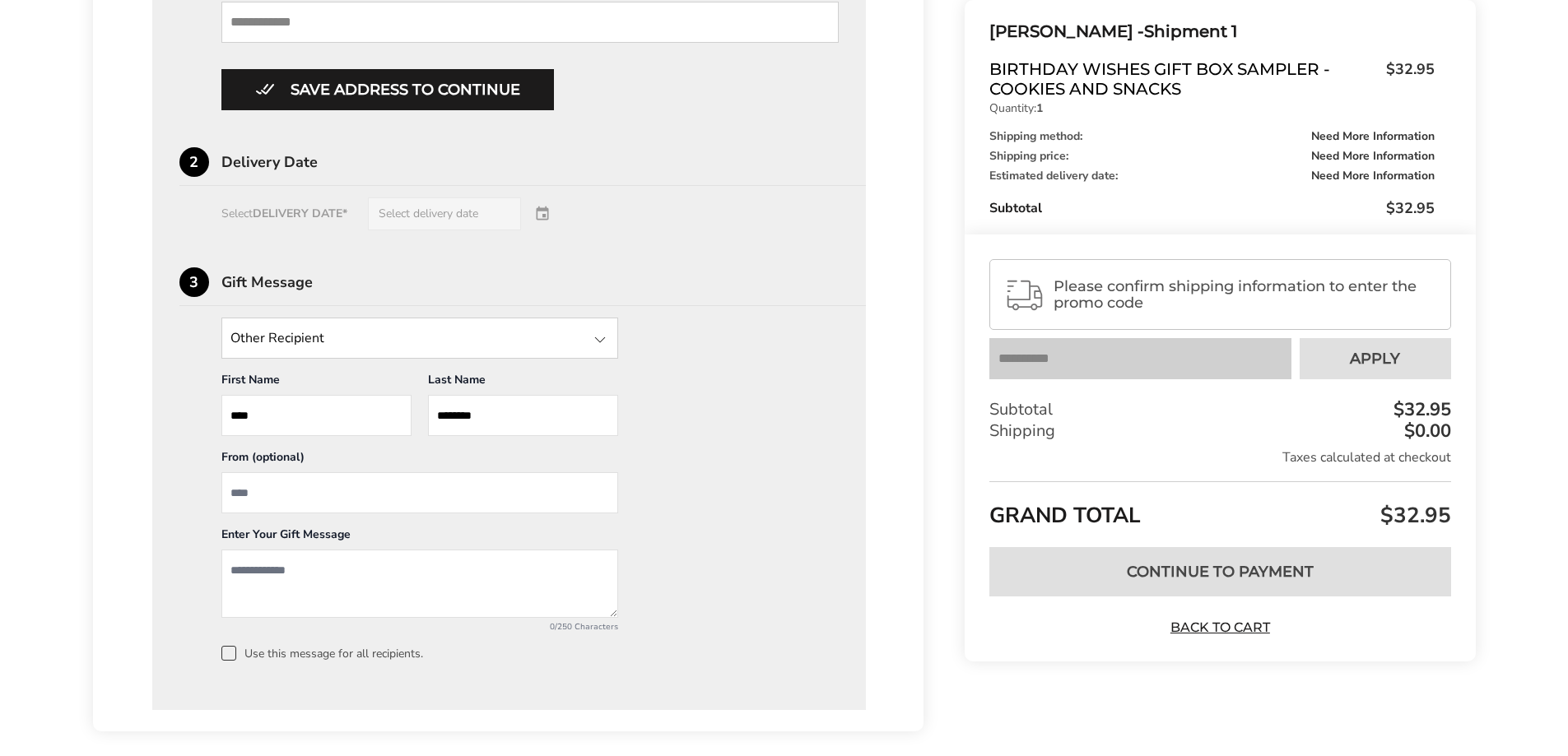
click at [272, 493] on input "From" at bounding box center [420, 493] width 397 height 41
type input "**********"
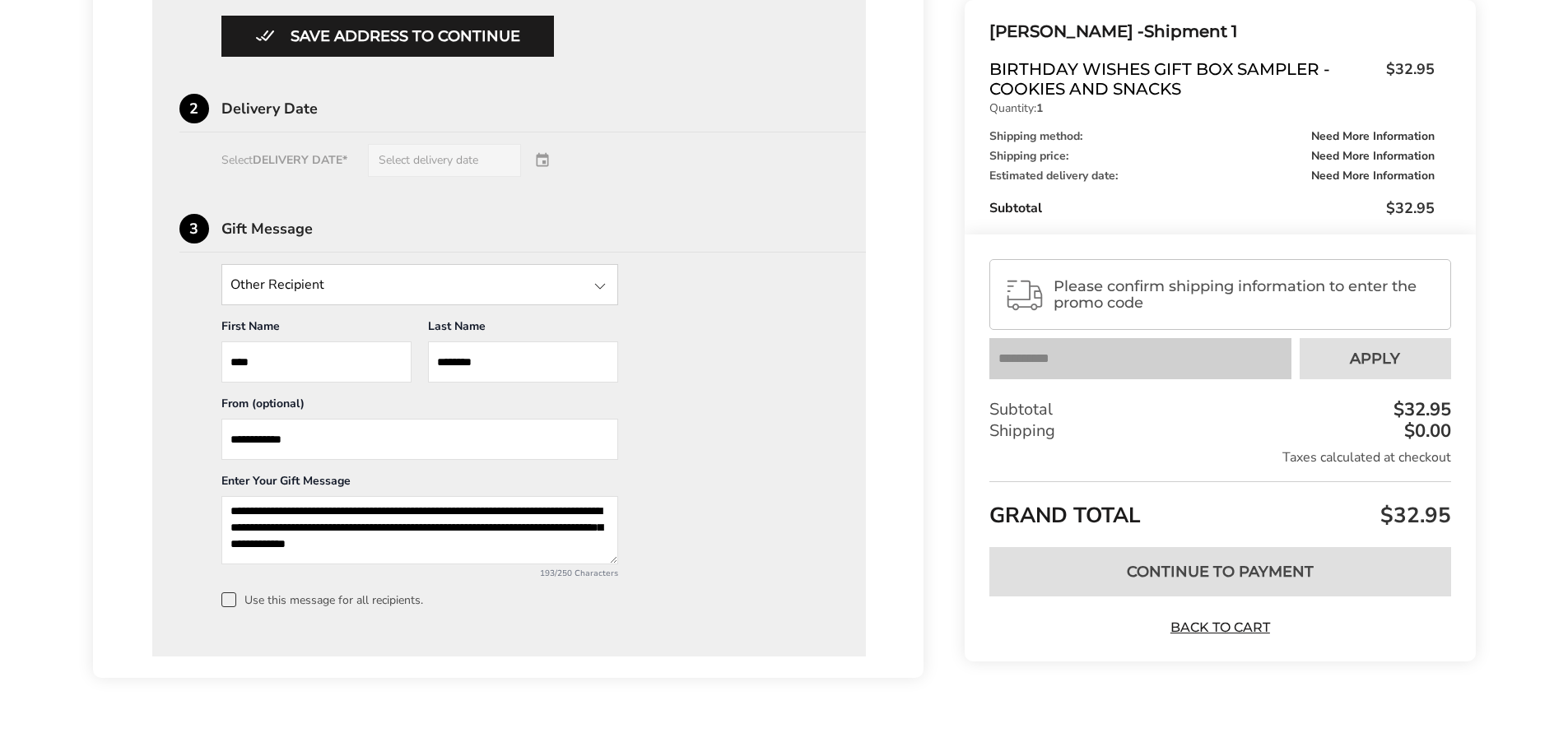
scroll to position [1085, 0]
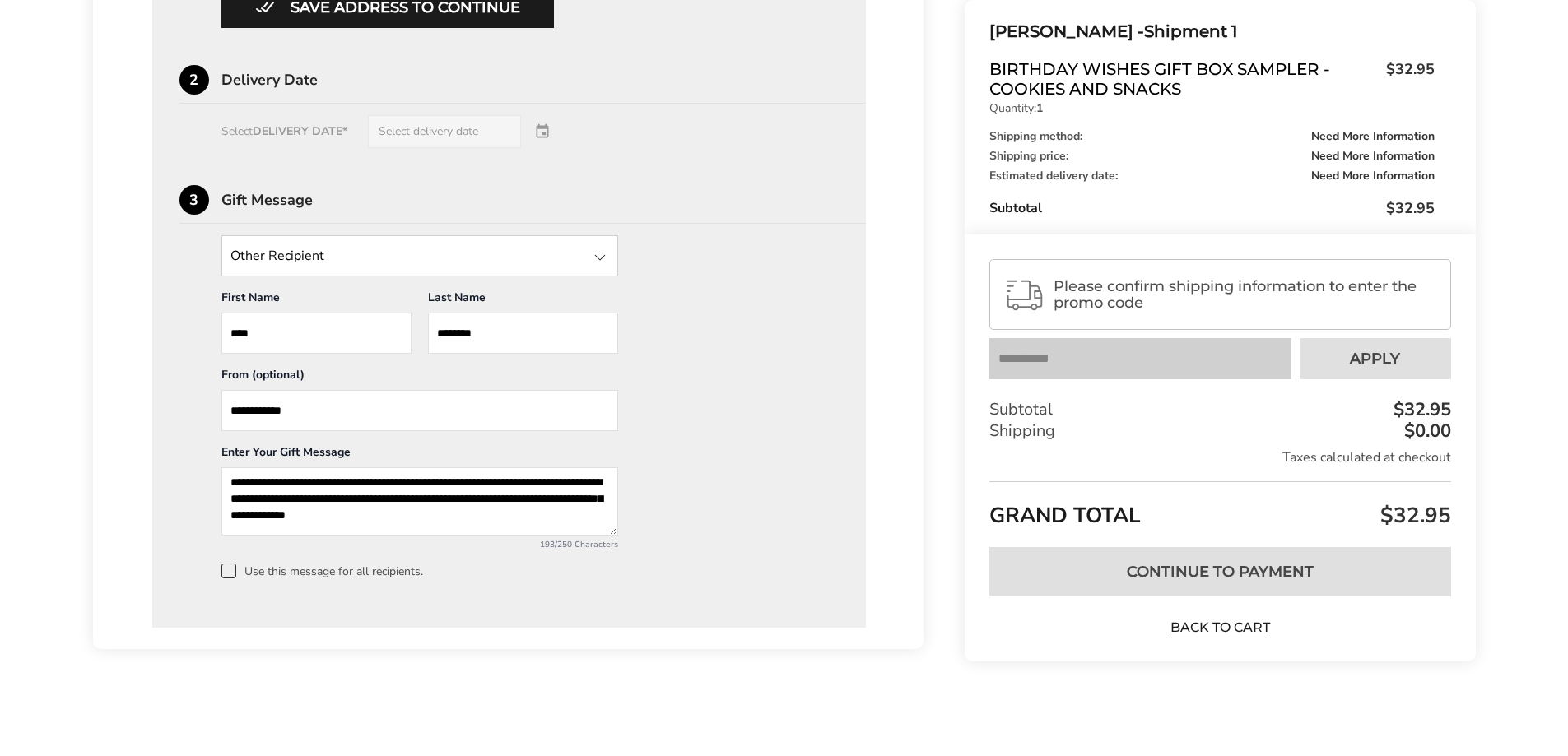
type textarea "**********"
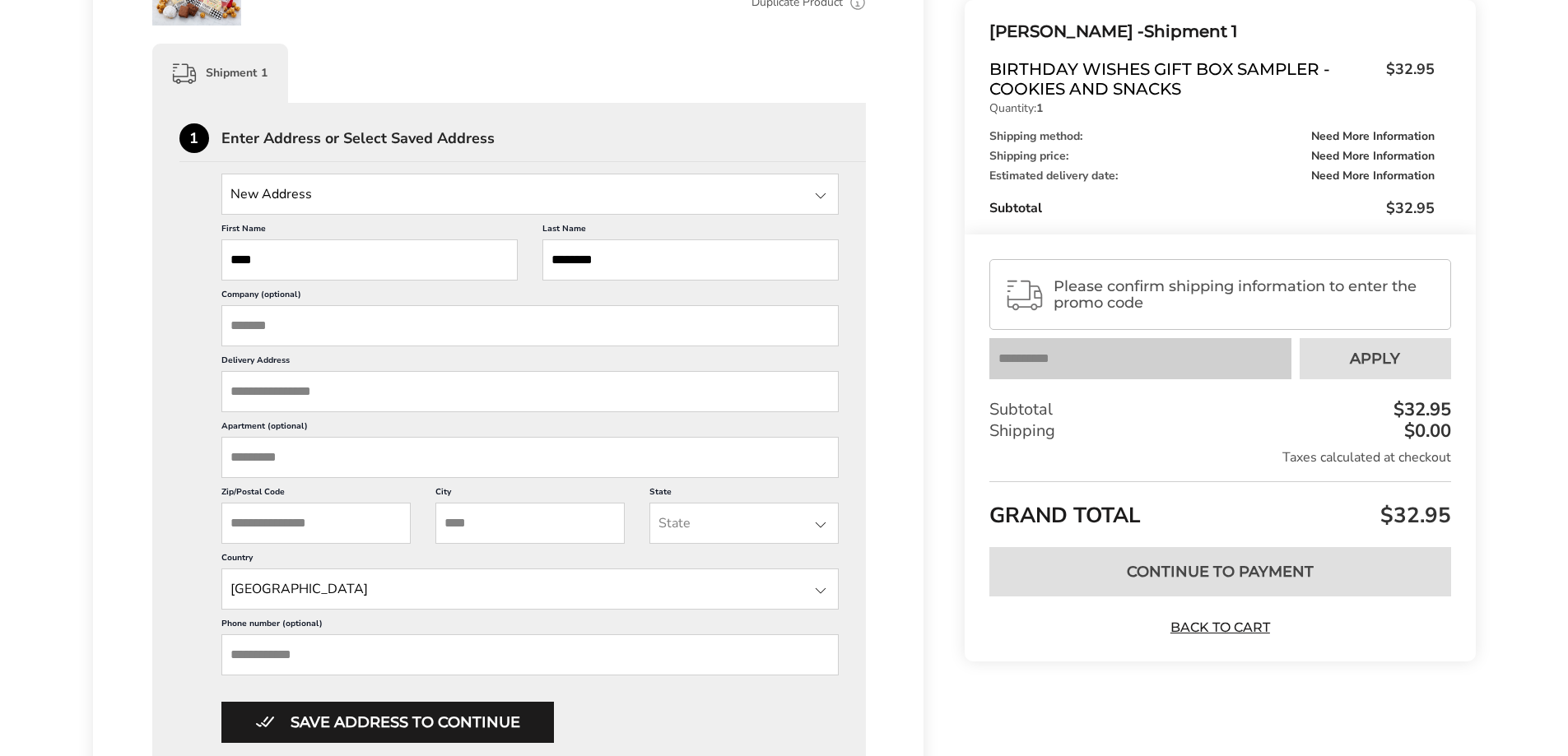
scroll to position [329, 0]
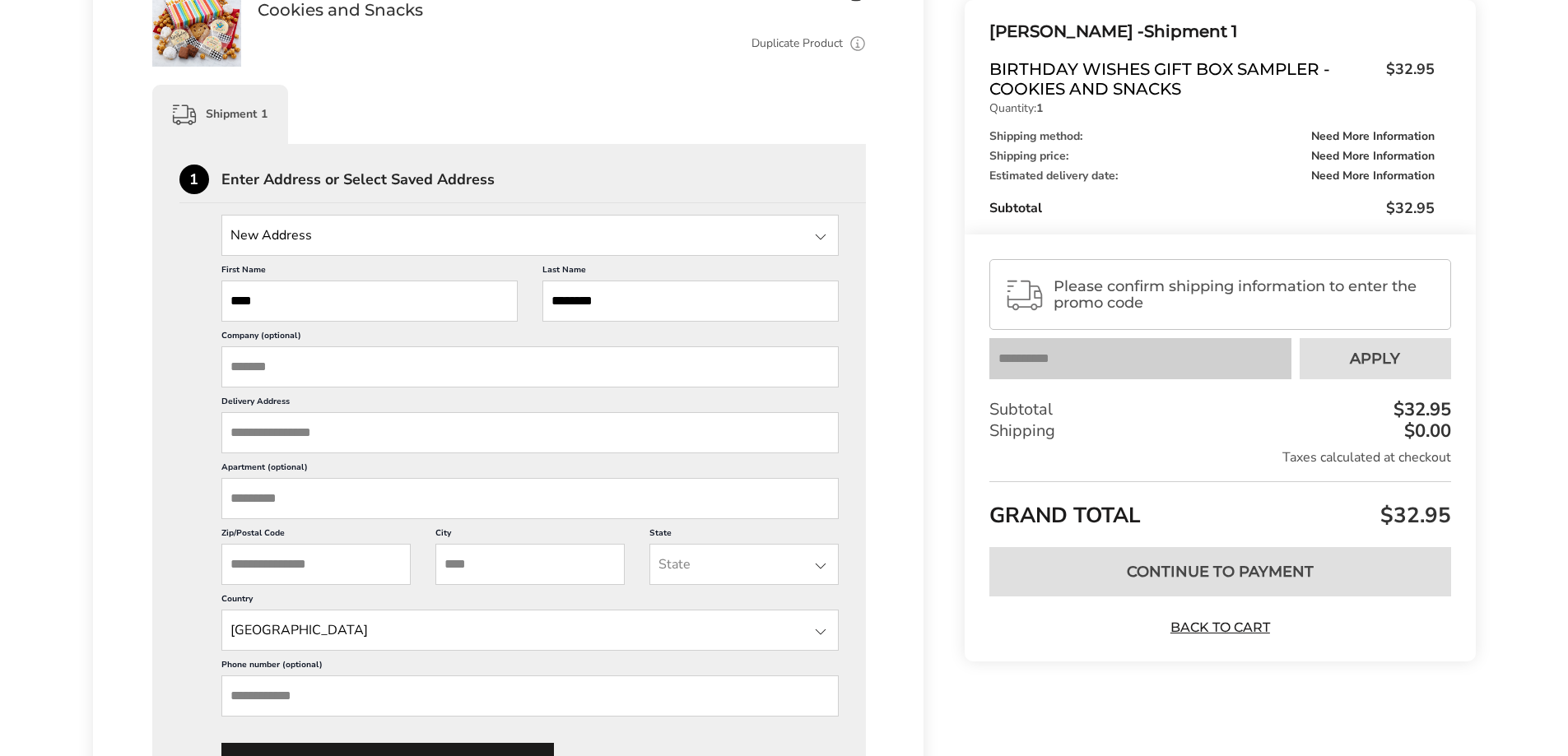
click at [304, 424] on input "Delivery Address" at bounding box center [530, 433] width 618 height 41
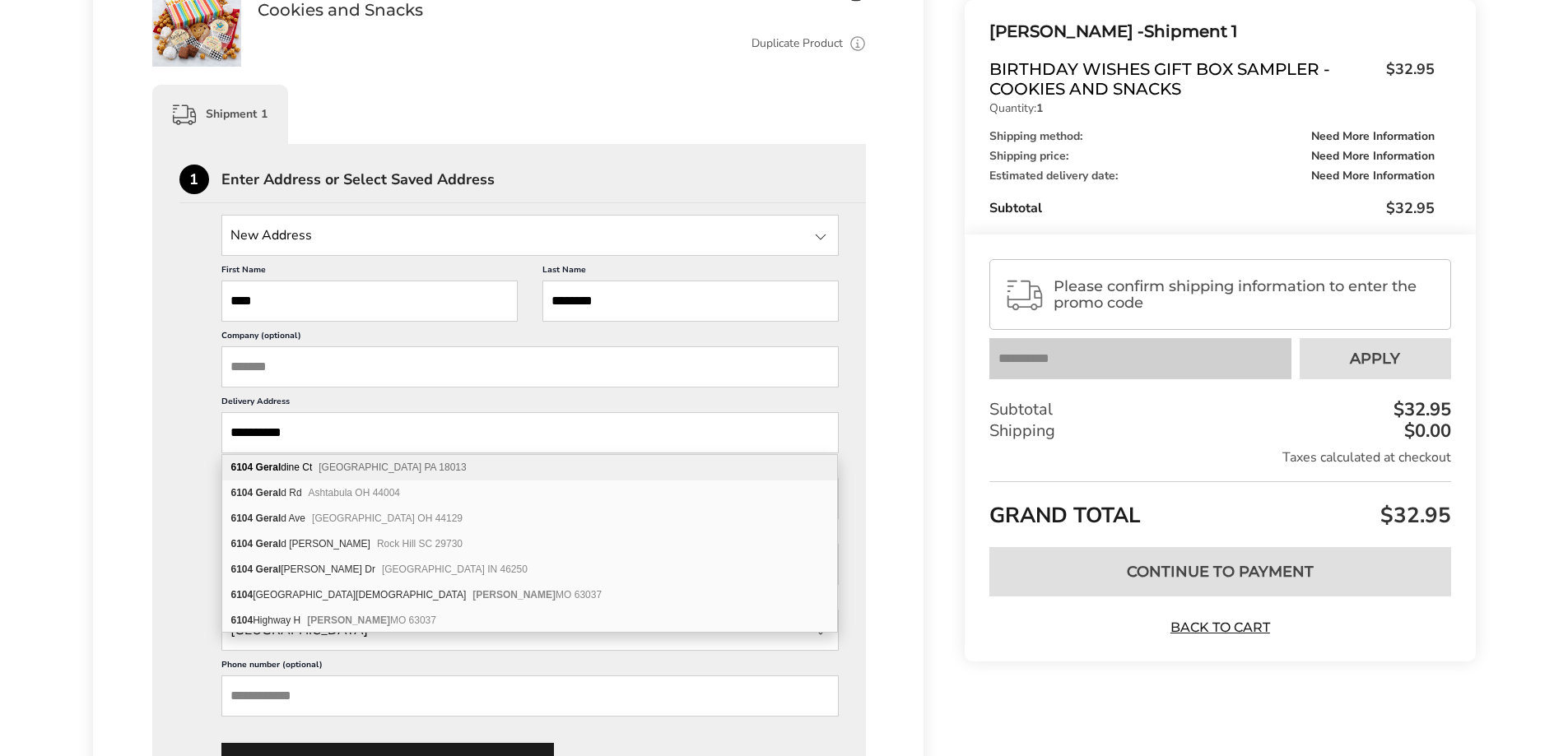
click at [377, 462] on span "Bangor PA 18013" at bounding box center [392, 467] width 147 height 11
type input "**********"
type input "******"
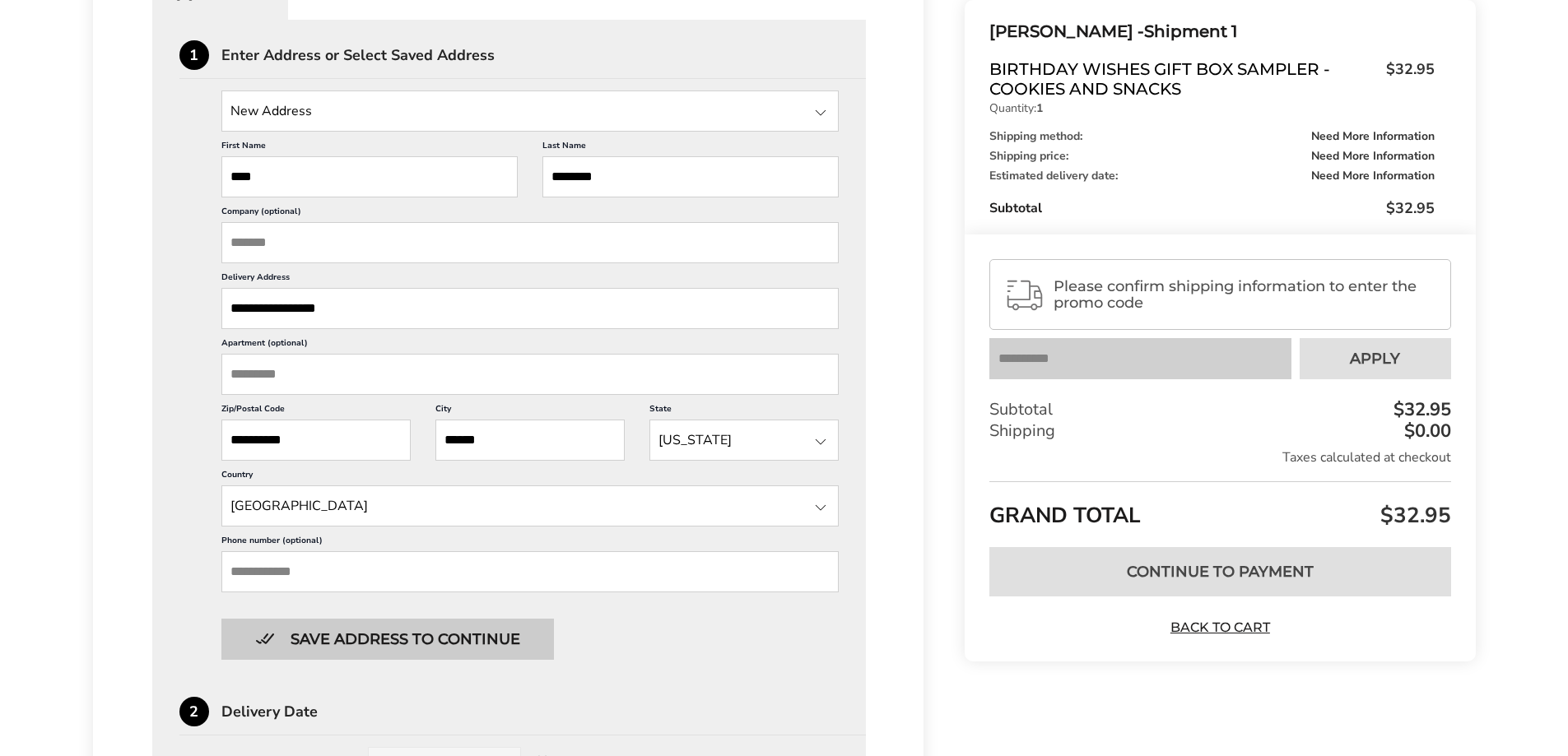
scroll to position [493, 0]
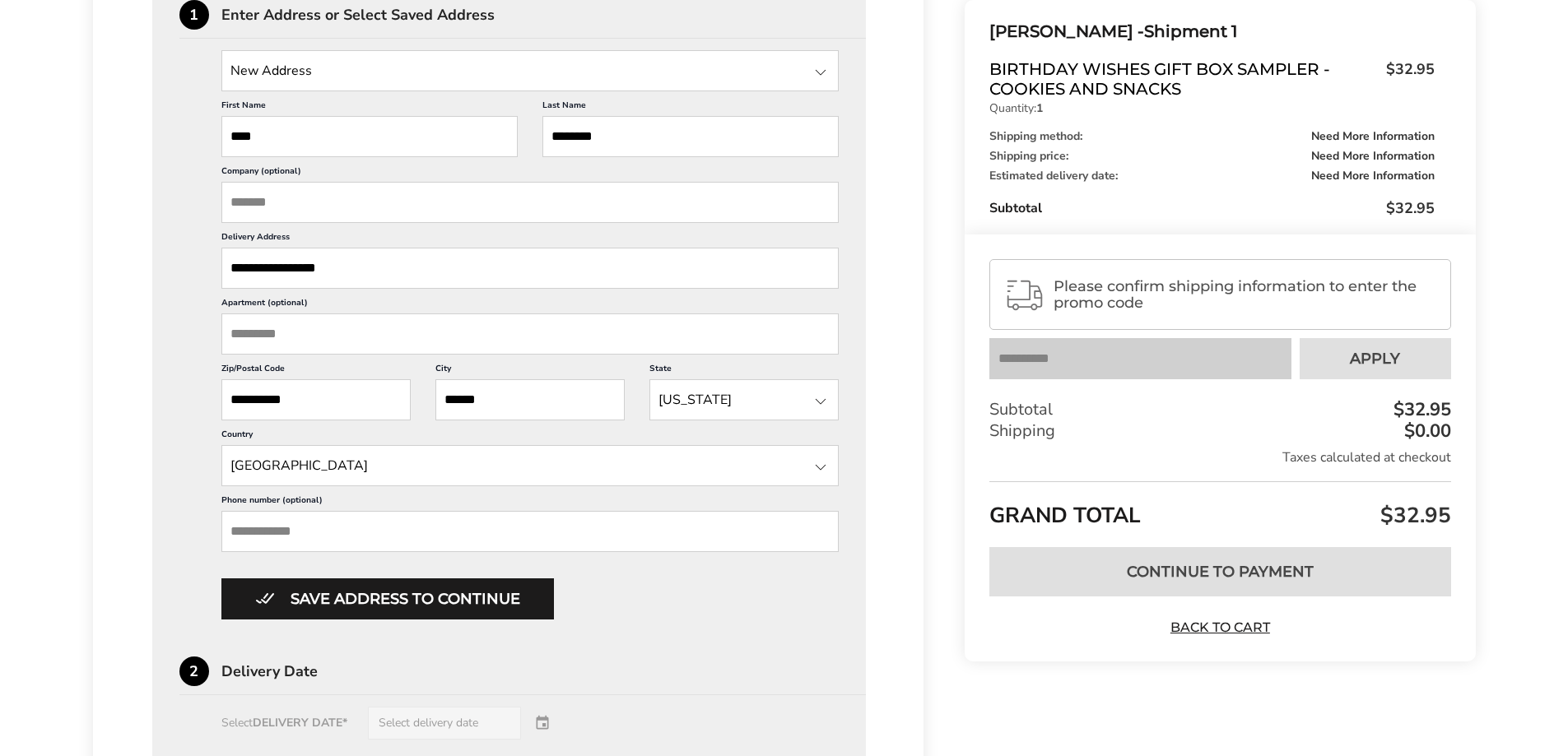
click at [362, 530] on input "Phone number (optional)" at bounding box center [530, 532] width 618 height 41
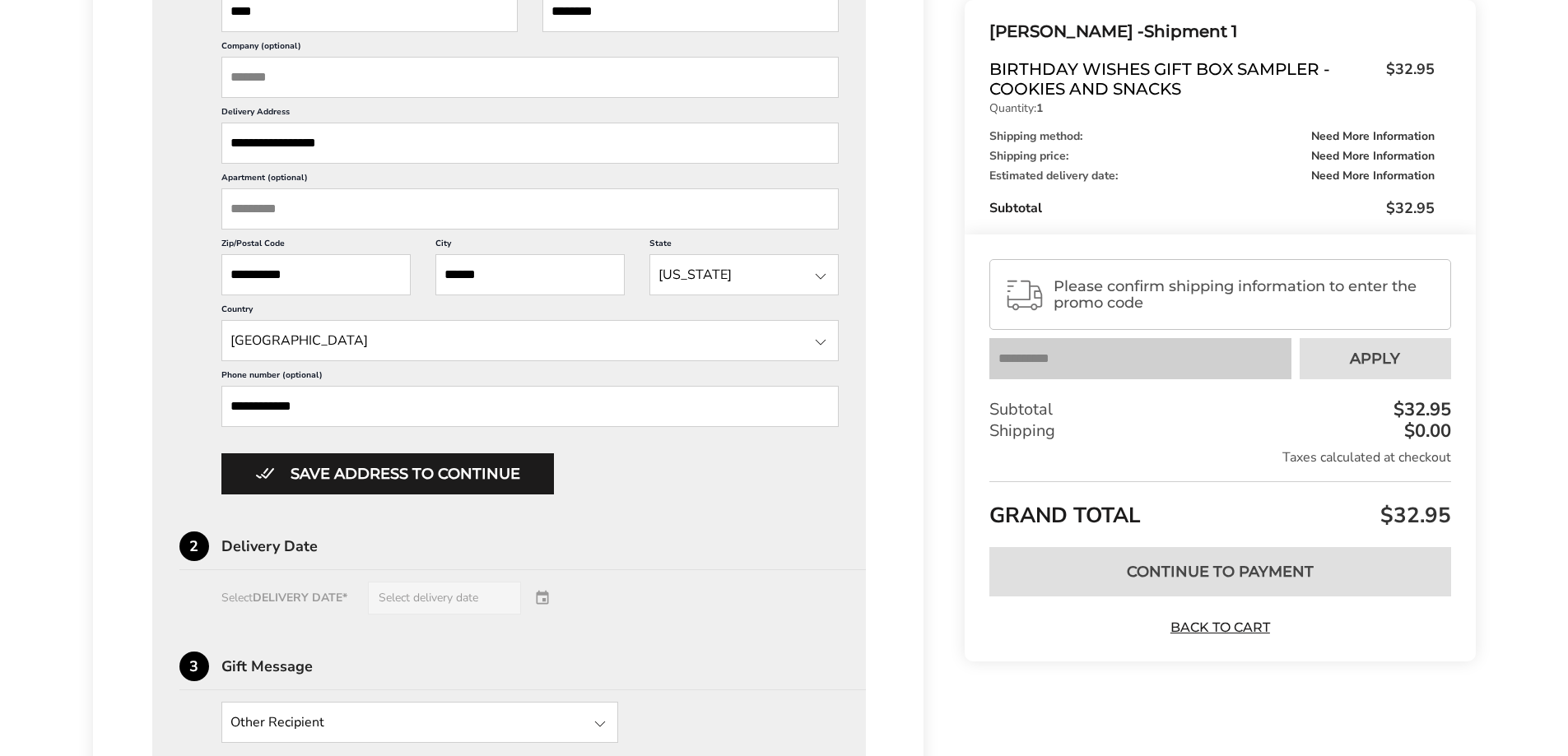
scroll to position [659, 0]
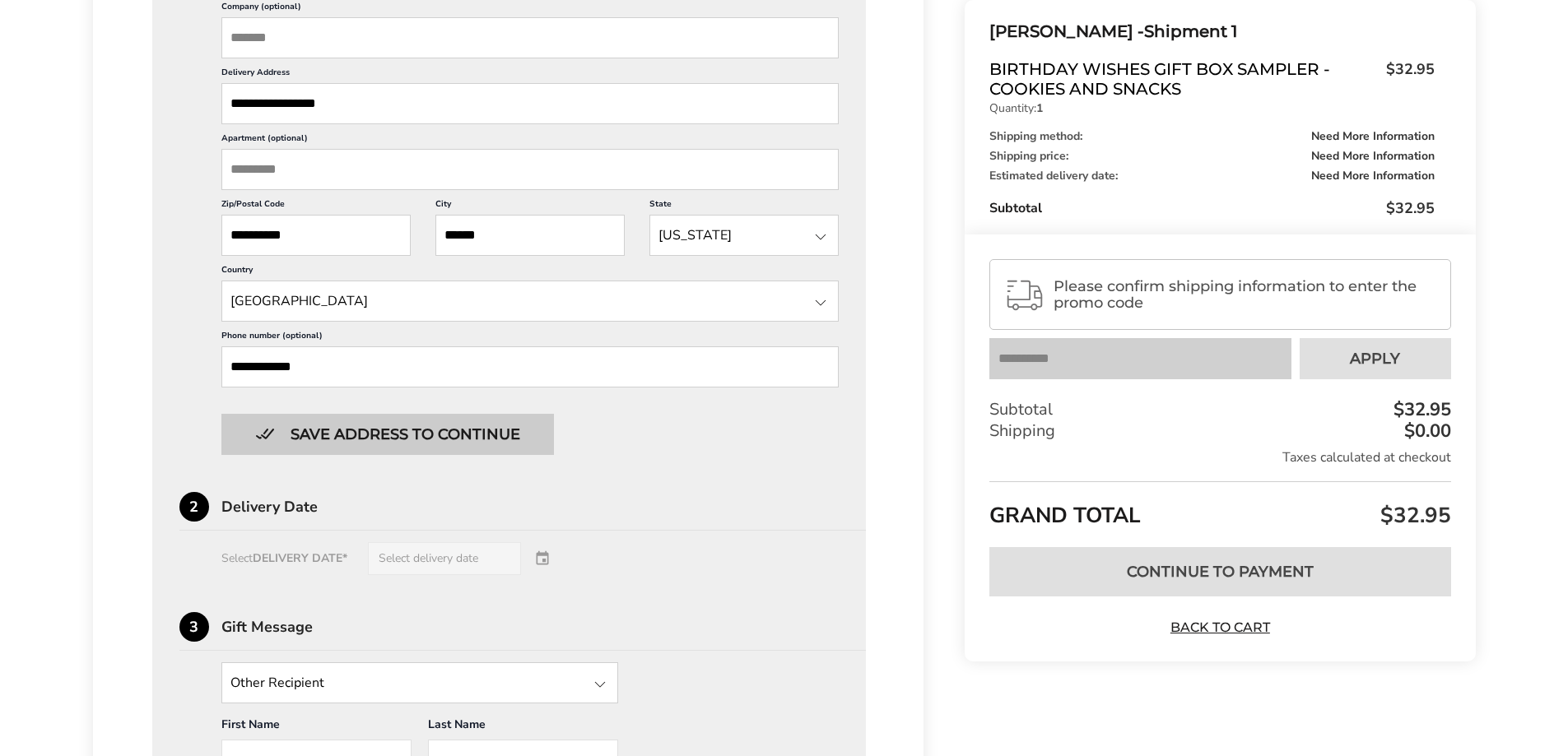
type input "**********"
click at [367, 447] on button "Save address to continue" at bounding box center [388, 434] width 333 height 41
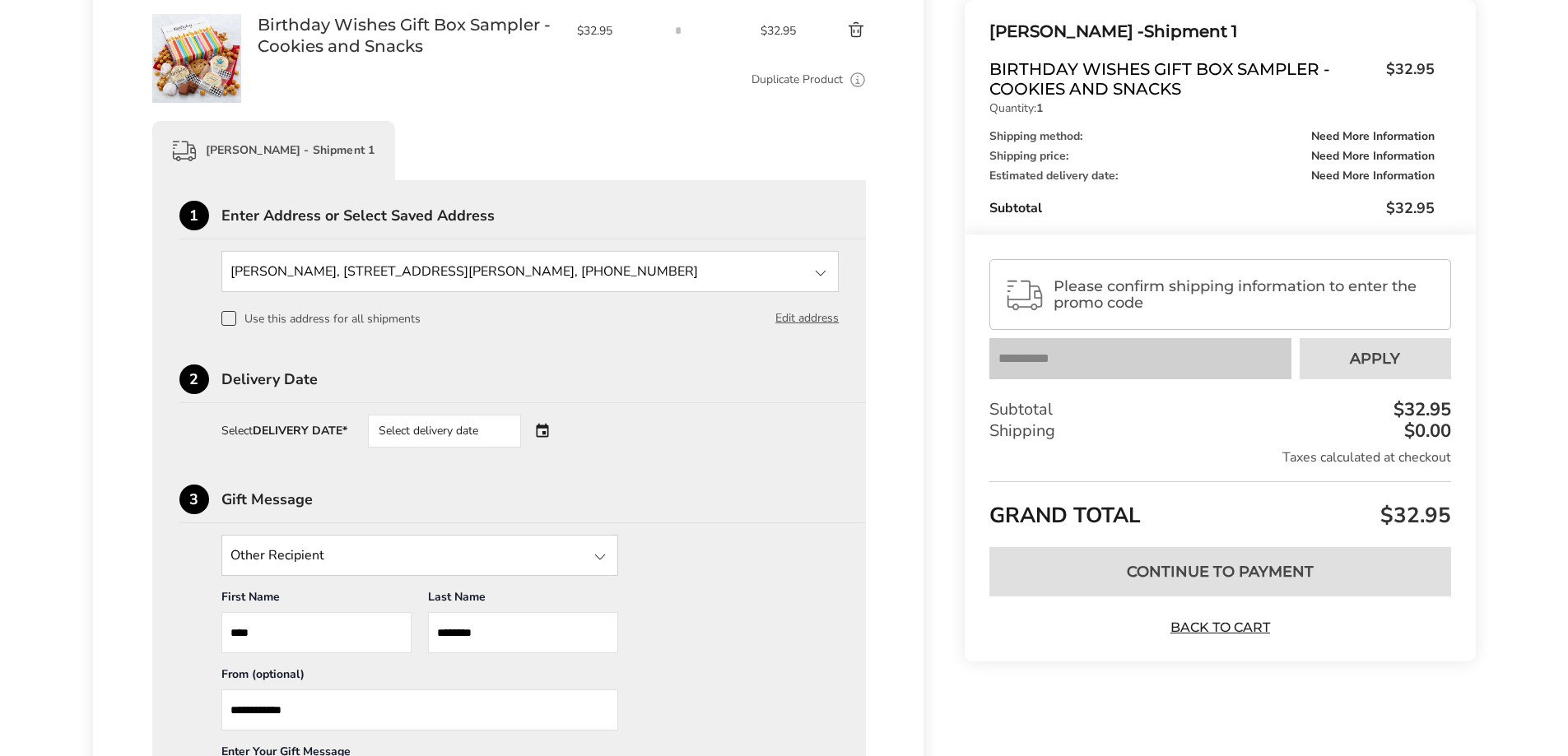
scroll to position [393, 0]
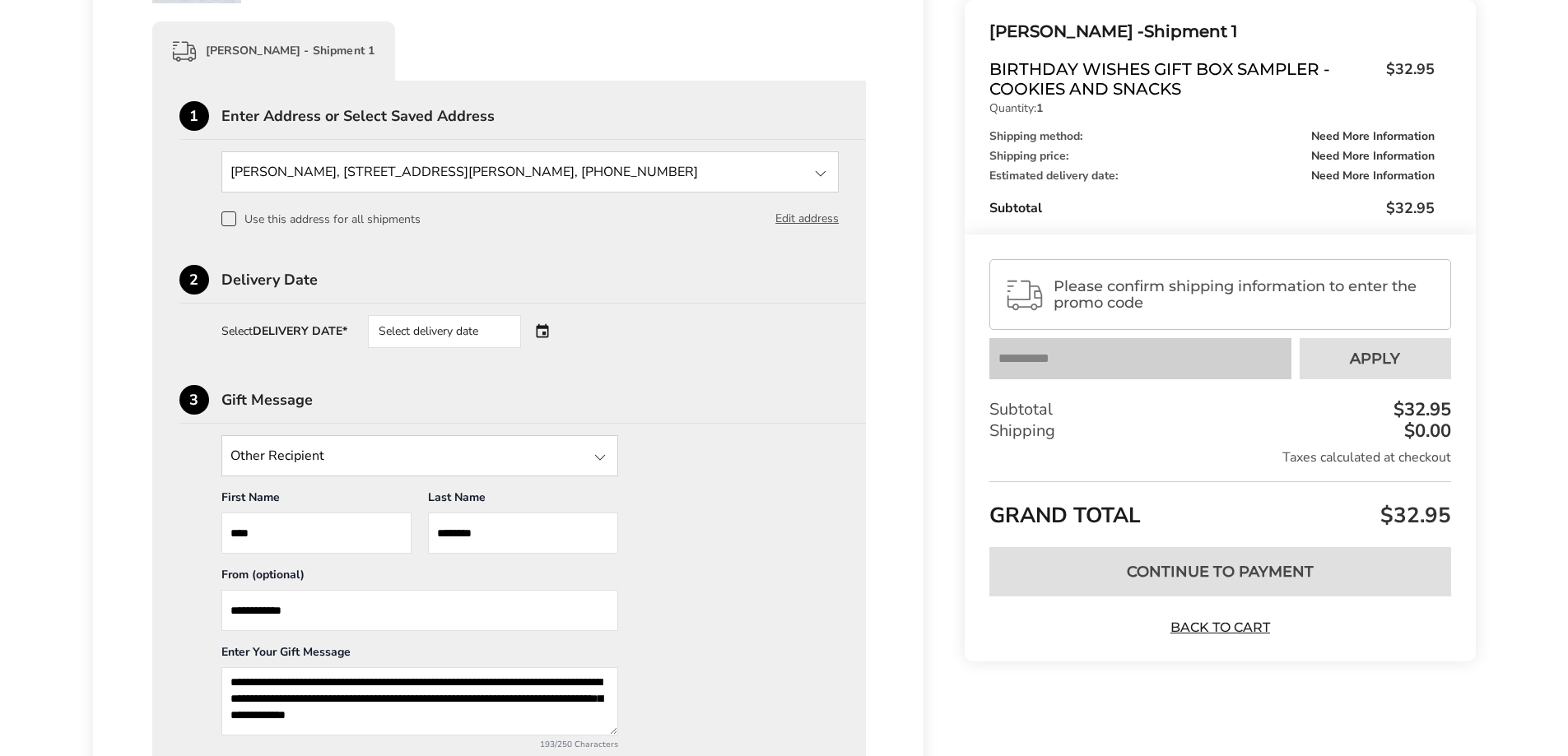
click at [543, 328] on div "Select delivery date" at bounding box center [467, 332] width 199 height 32
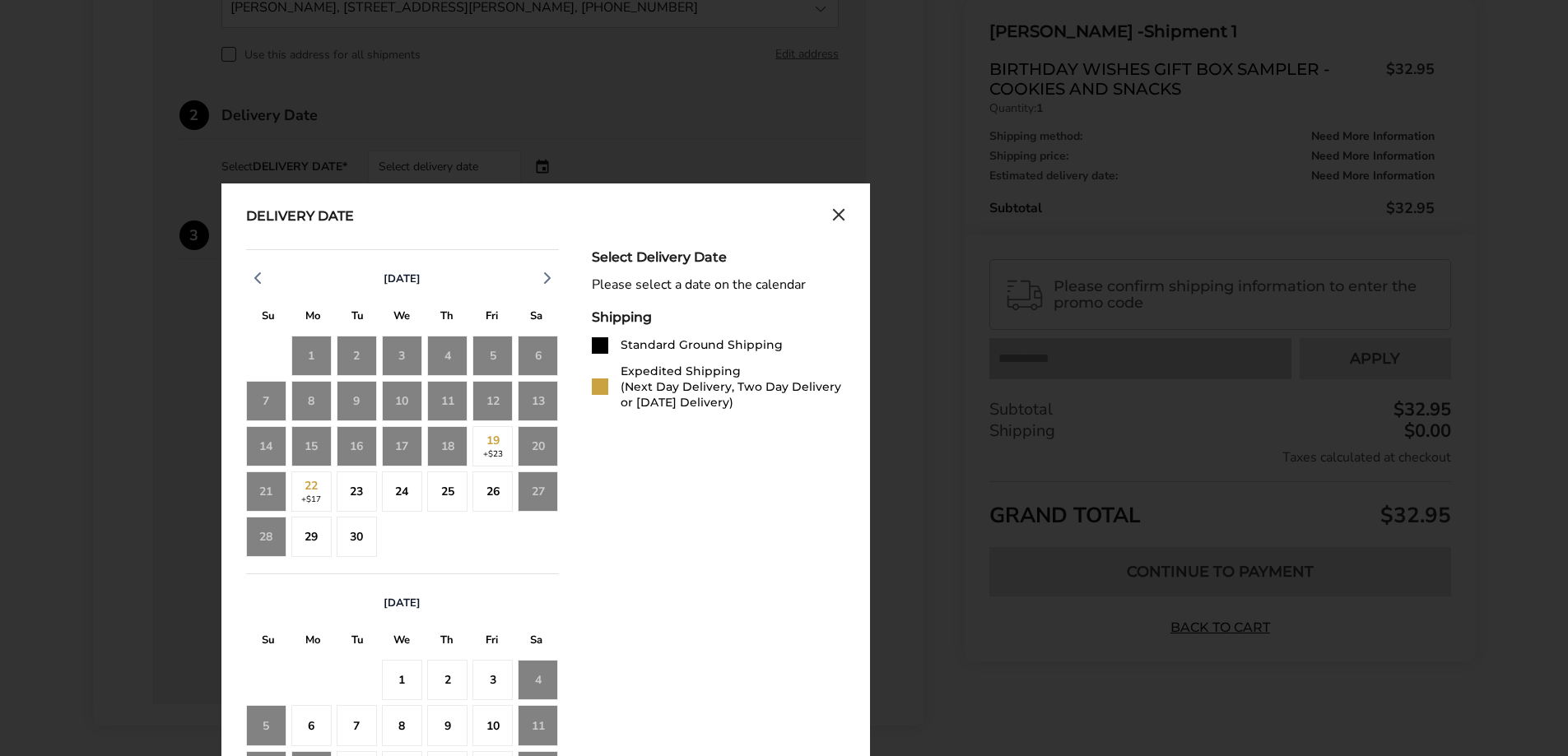
scroll to position [640, 0]
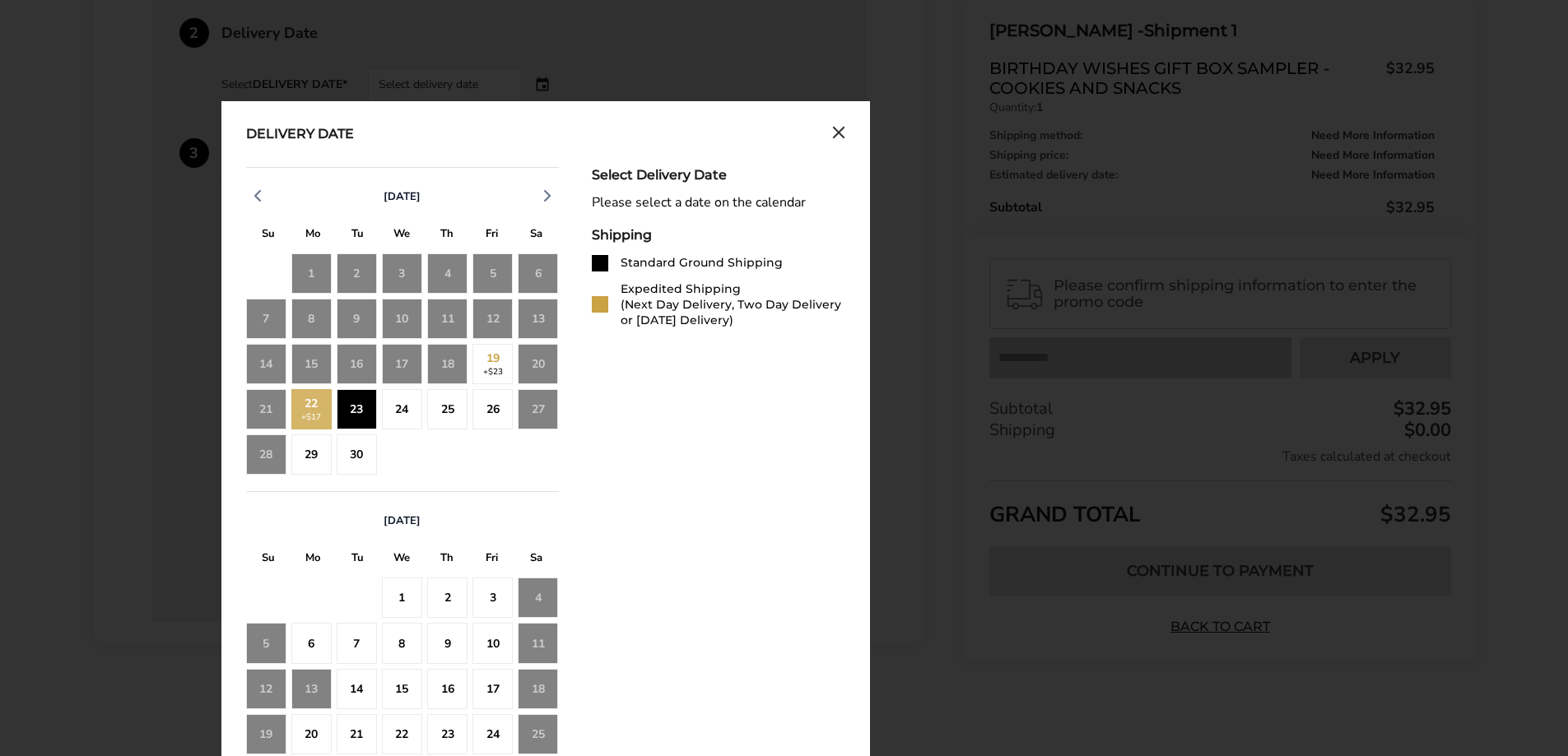
click at [348, 398] on div "23" at bounding box center [357, 409] width 40 height 40
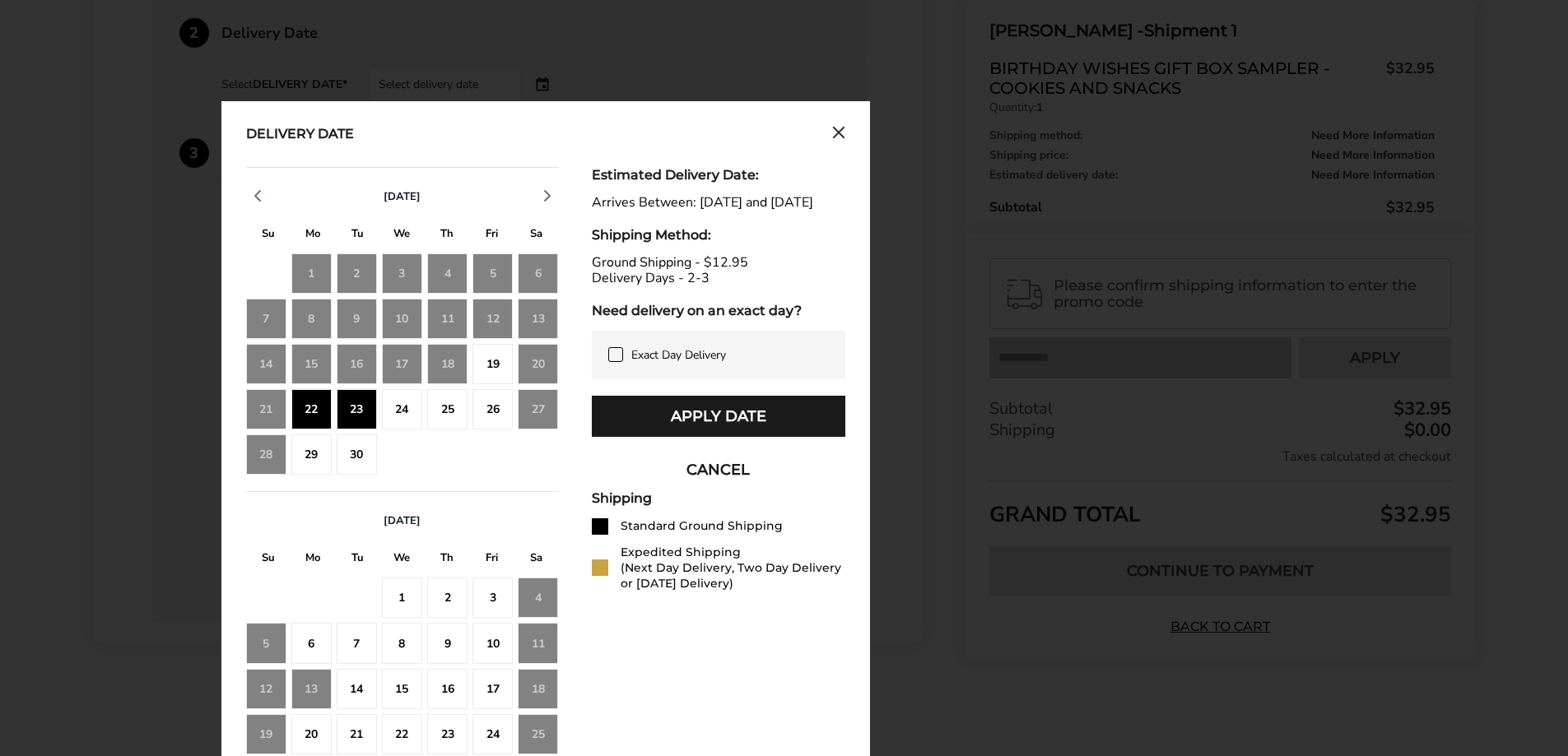
click at [317, 405] on div "22" at bounding box center [311, 409] width 40 height 40
click at [494, 361] on div "19" at bounding box center [492, 363] width 40 height 40
click at [262, 196] on icon "button" at bounding box center [257, 196] width 20 height 20
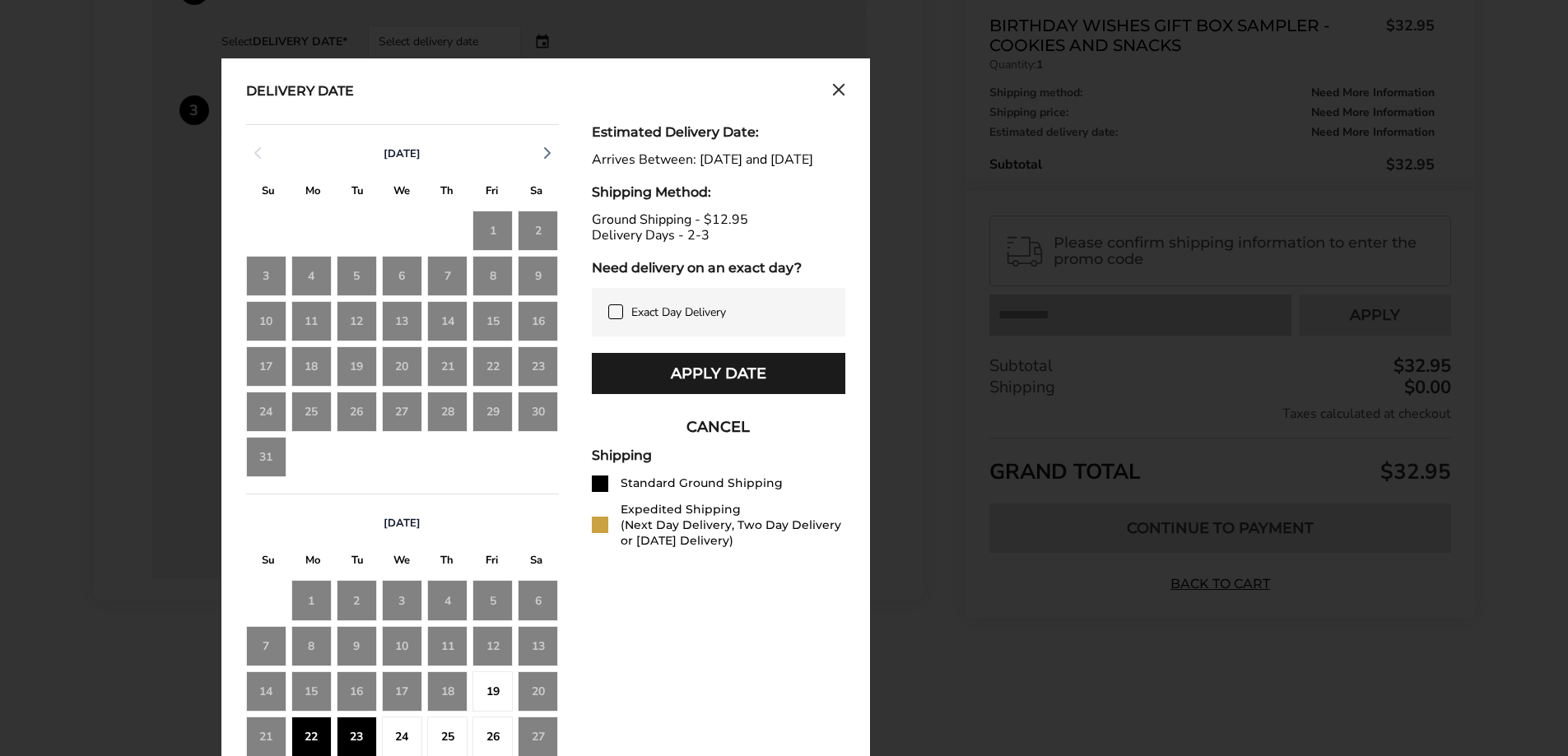
scroll to position [770, 0]
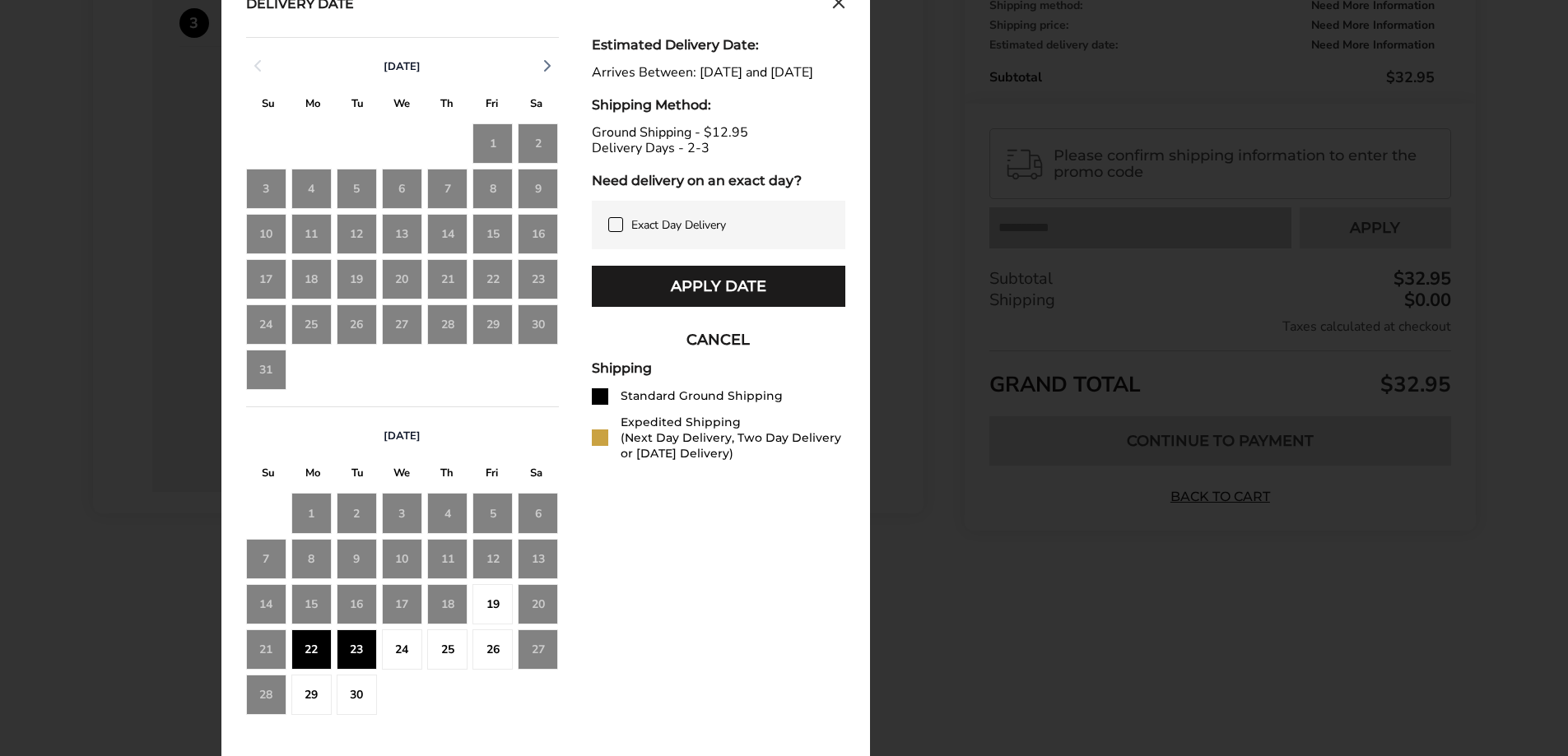
click at [613, 231] on icon at bounding box center [615, 224] width 13 height 13
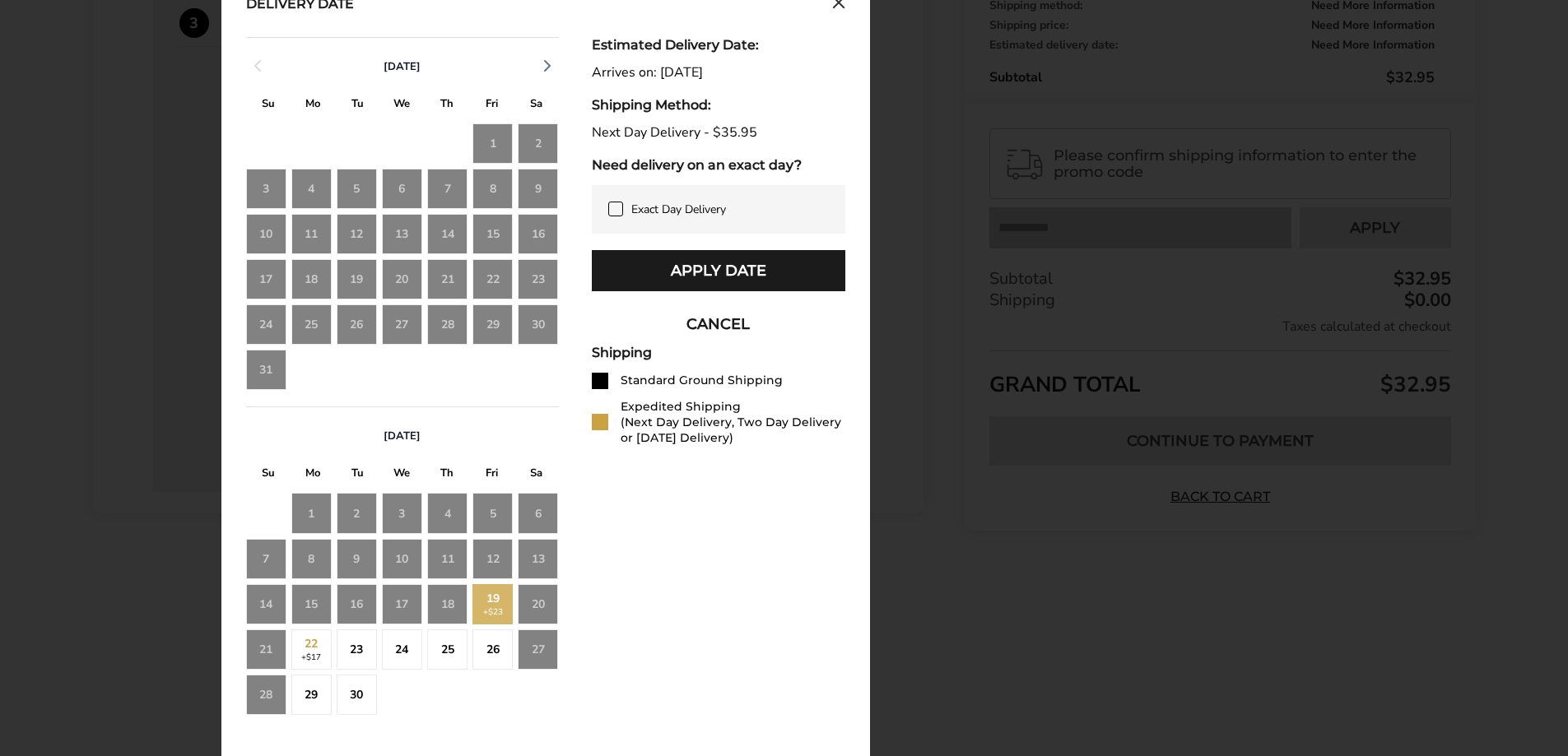
click at [614, 208] on icon at bounding box center [615, 209] width 13 height 13
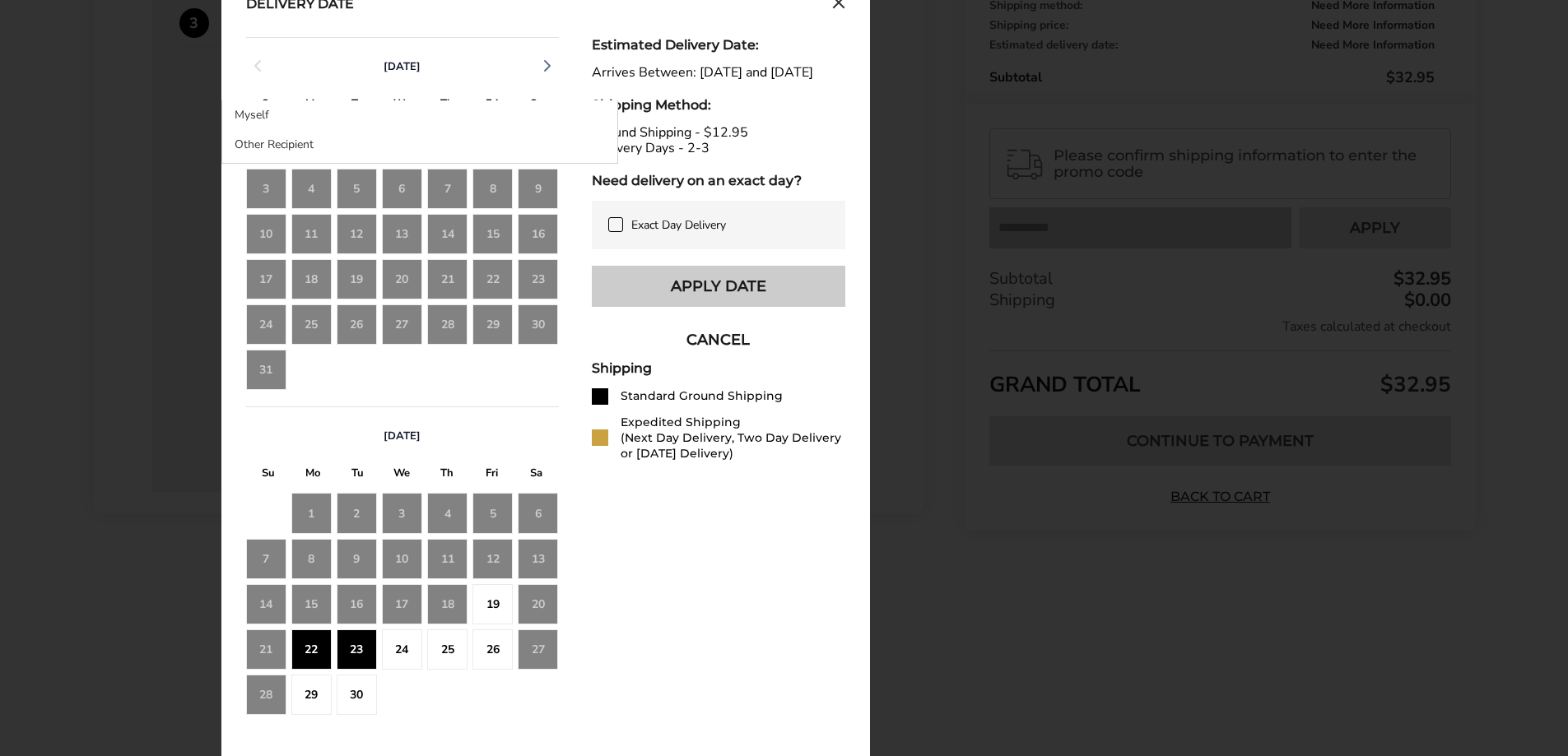
click at [680, 307] on button "Apply Date" at bounding box center [719, 286] width 253 height 41
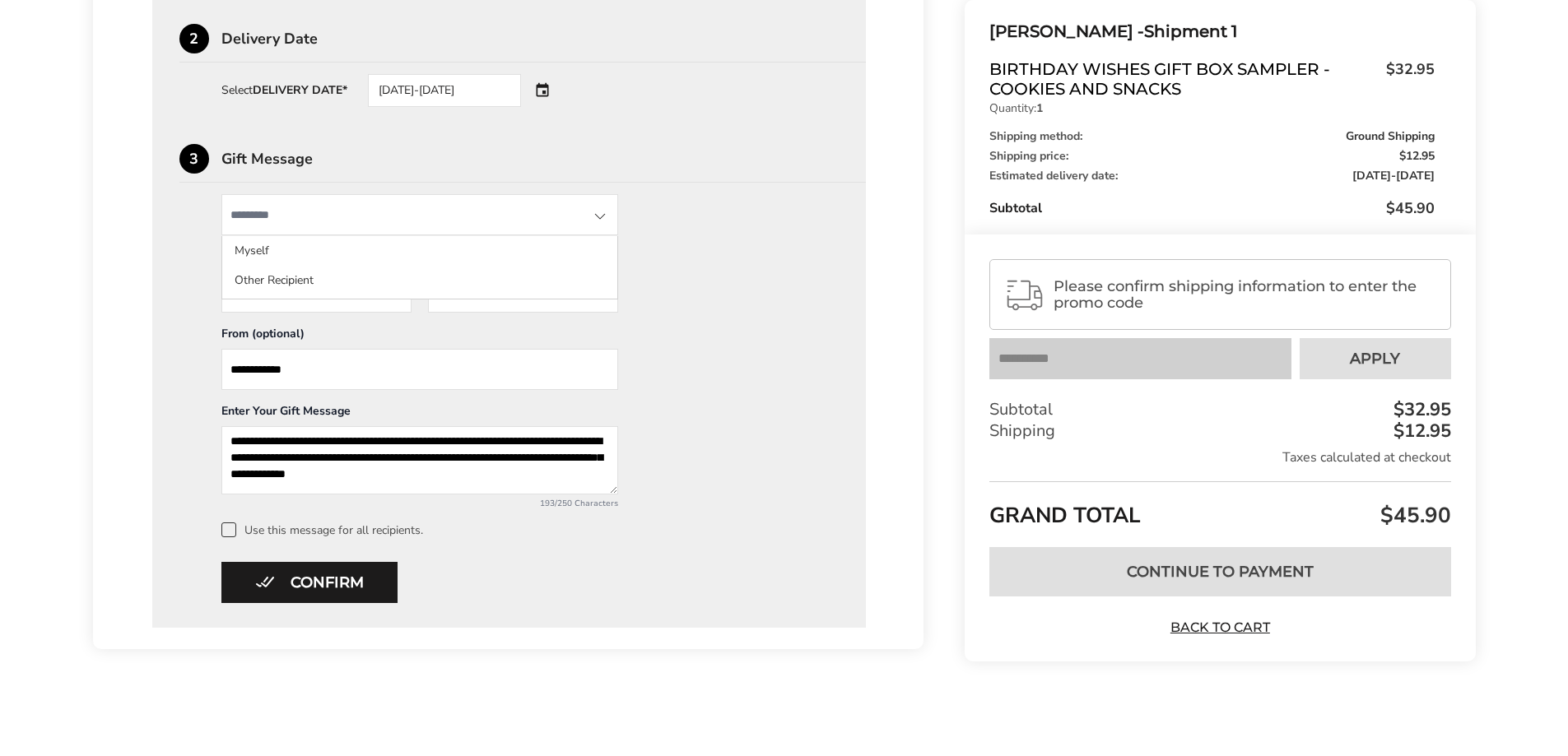
scroll to position [634, 0]
click at [283, 597] on button "Confirm" at bounding box center [310, 582] width 176 height 41
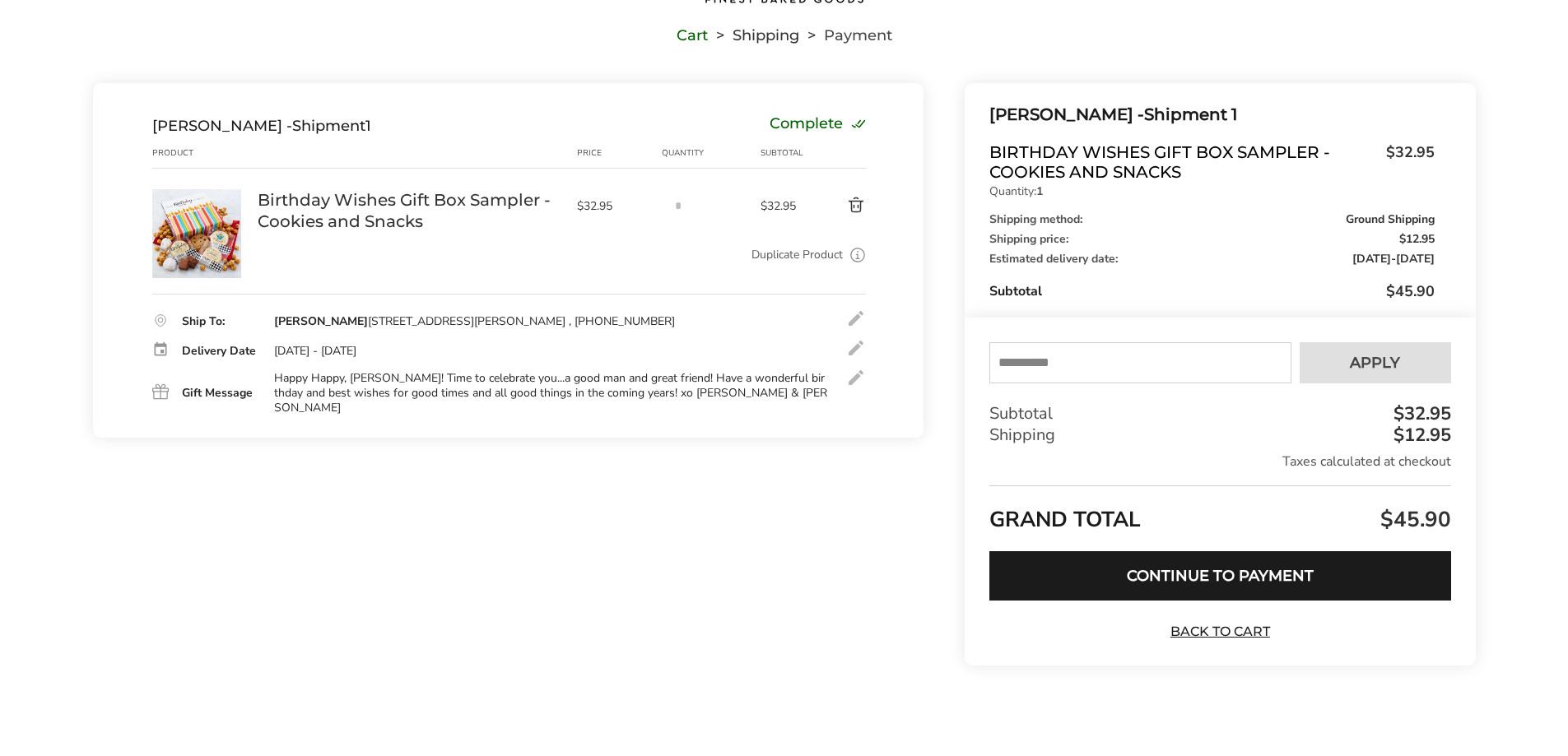
click at [1144, 369] on input "text" at bounding box center [1140, 363] width 301 height 41
type input "****"
click at [1421, 374] on button "Apply" at bounding box center [1376, 363] width 151 height 41
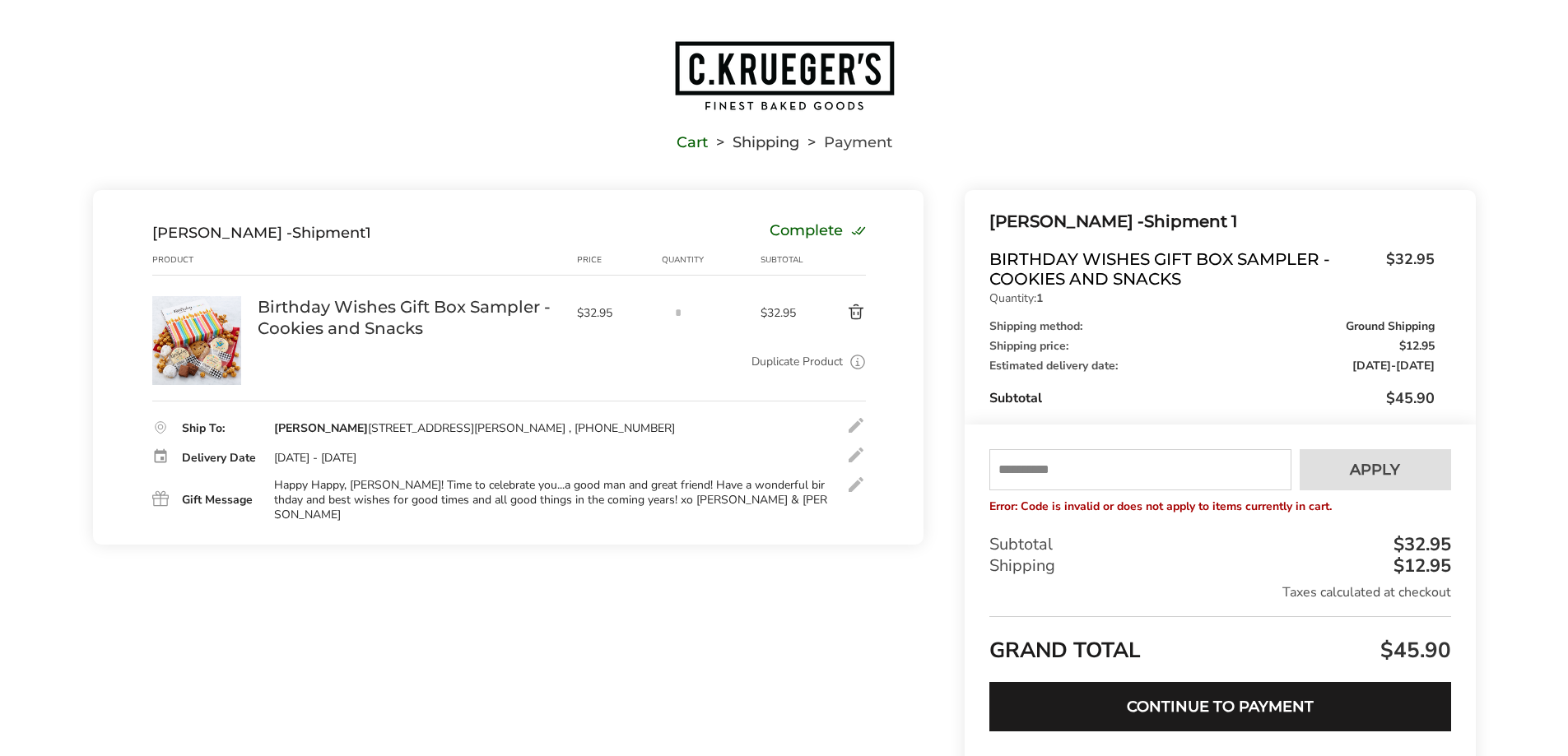
scroll to position [0, 0]
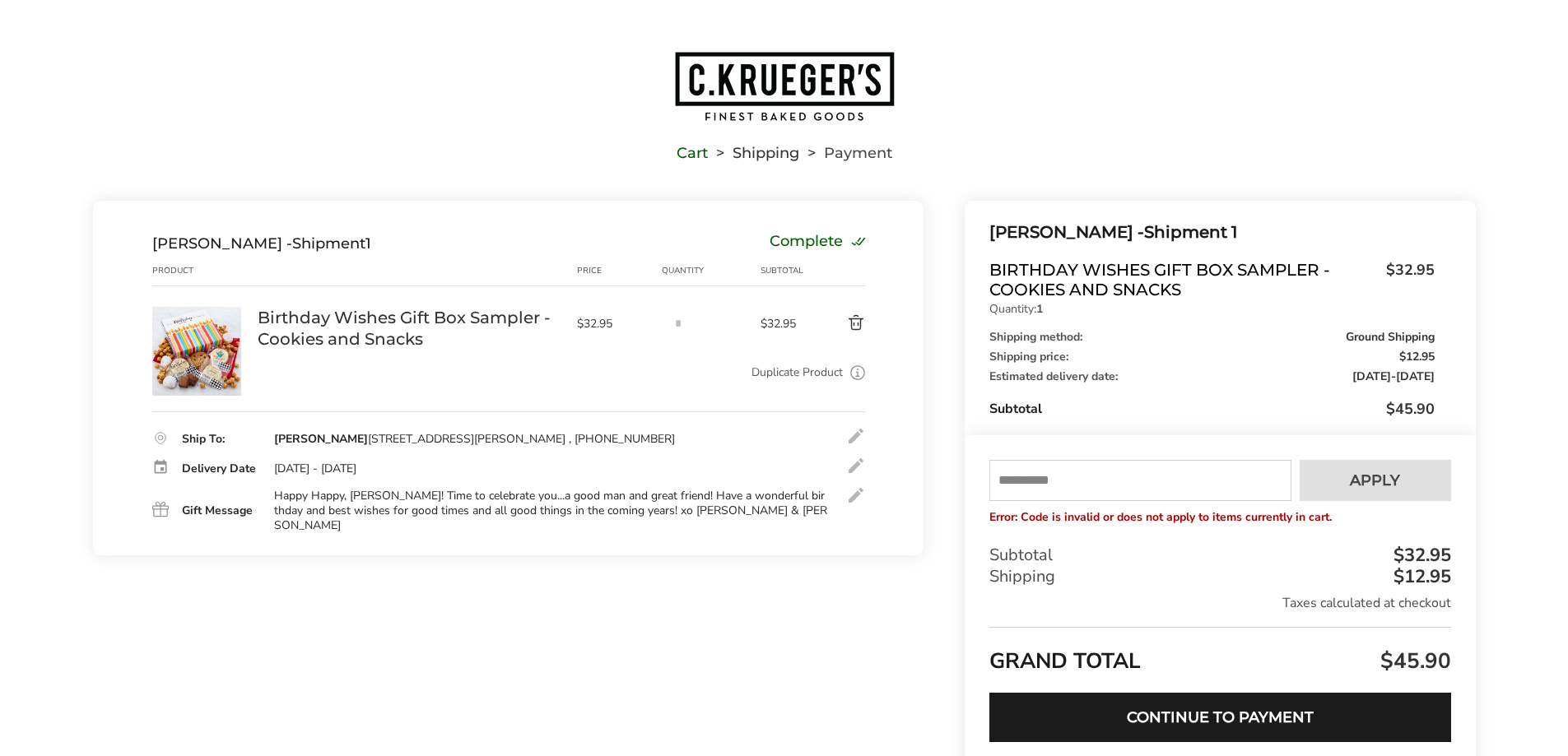
click at [1041, 485] on input "text" at bounding box center [1140, 481] width 301 height 41
type input "*"
type input "******"
click at [1376, 469] on button "Apply" at bounding box center [1376, 481] width 151 height 41
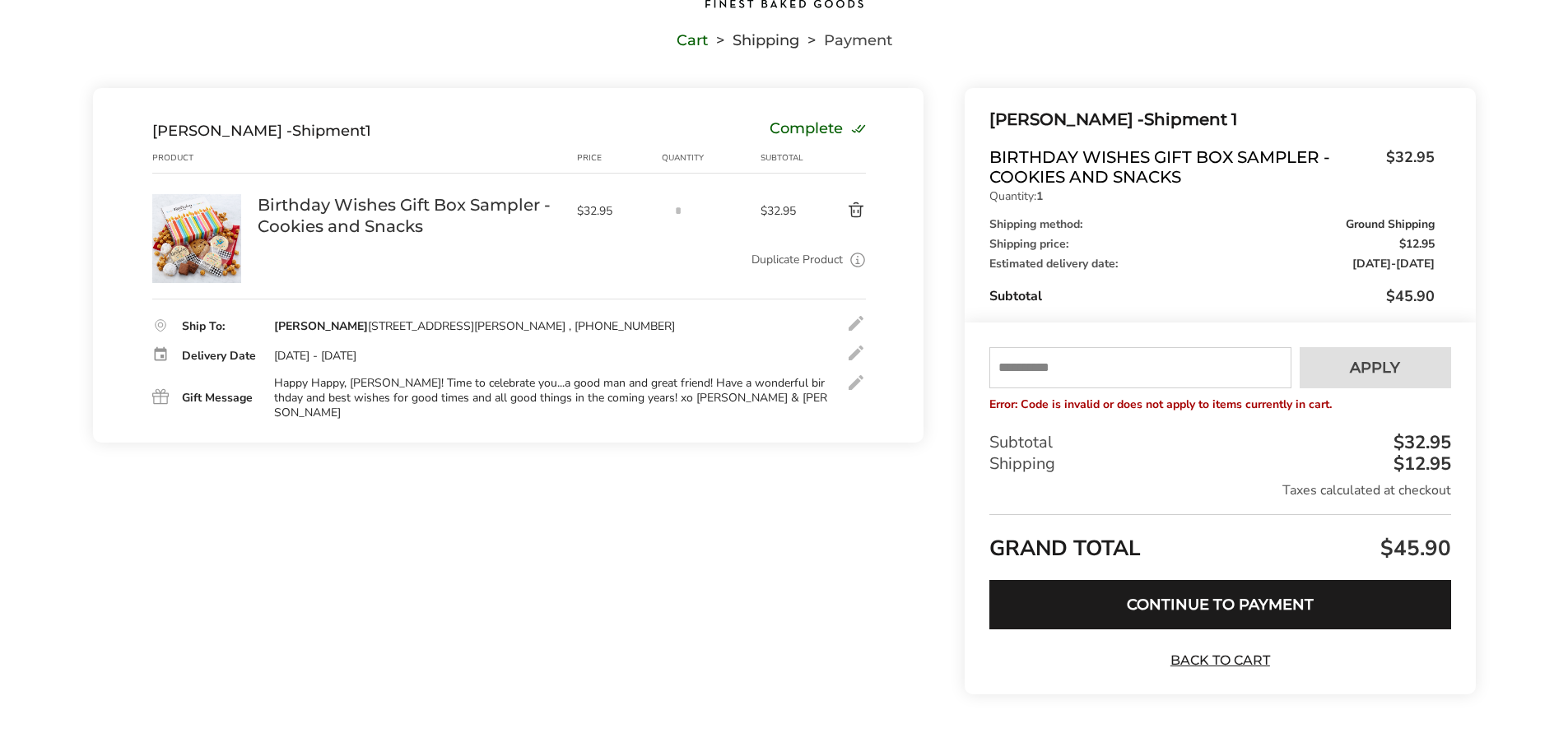
scroll to position [142, 0]
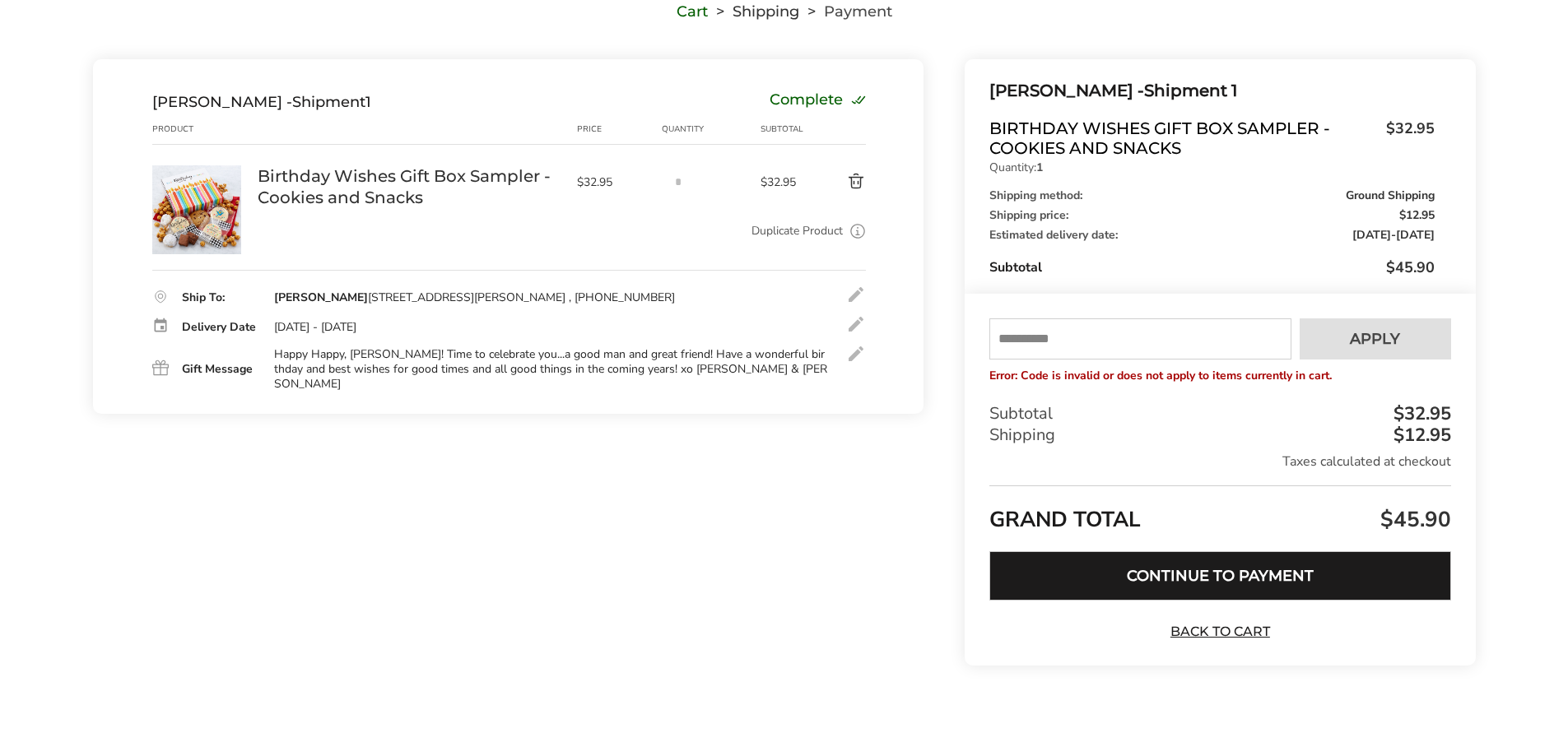
click at [1147, 578] on button "Continue to Payment" at bounding box center [1220, 576] width 461 height 50
